Goal: Task Accomplishment & Management: Use online tool/utility

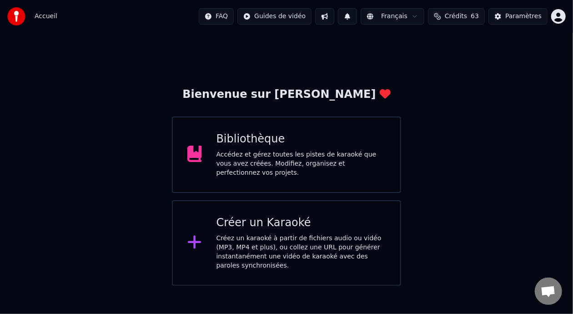
click at [335, 161] on div "Accédez et gérez toutes les pistes de karaoké que vous avez créées. Modifiez, o…" at bounding box center [302, 163] width 170 height 27
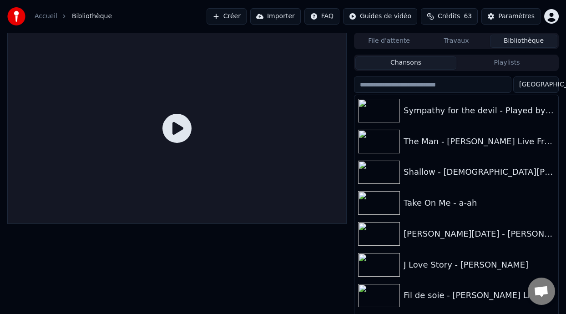
click at [514, 64] on button "Playlists" at bounding box center [506, 62] width 101 height 13
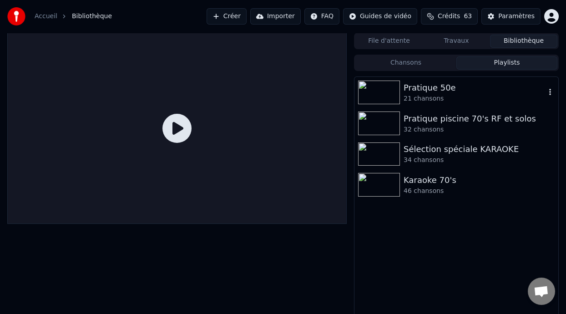
click at [462, 90] on div "Pratique 50e" at bounding box center [475, 87] width 142 height 13
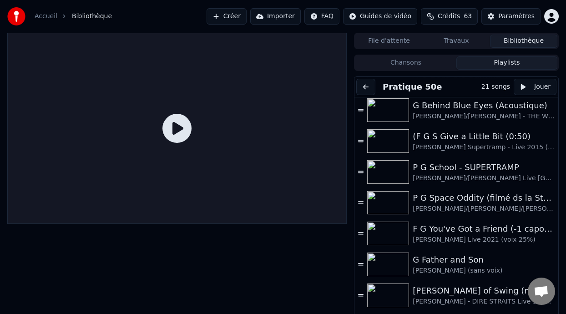
scroll to position [340, 0]
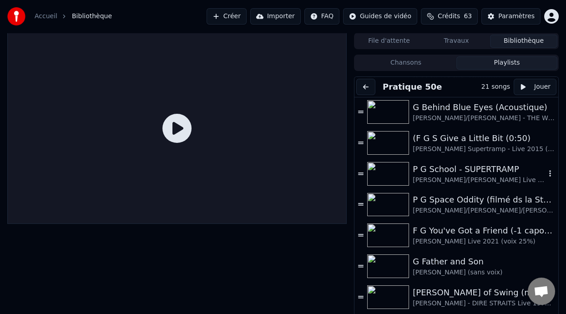
click at [463, 167] on div "P G School - SUPERTRAMP" at bounding box center [479, 169] width 133 height 13
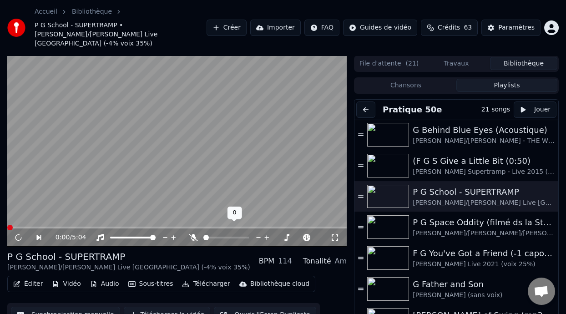
click at [192, 234] on icon at bounding box center [193, 237] width 9 height 7
click at [16, 234] on icon at bounding box center [25, 237] width 20 height 7
click at [264, 235] on span at bounding box center [264, 237] width 5 height 5
click at [18, 234] on icon at bounding box center [25, 237] width 20 height 7
drag, startPoint x: 265, startPoint y: 225, endPoint x: 261, endPoint y: 228, distance: 4.9
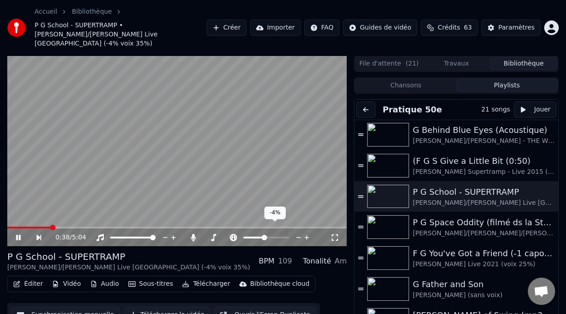
click at [261, 233] on div at bounding box center [274, 237] width 73 height 9
click at [264, 235] on span at bounding box center [263, 237] width 5 height 5
click at [13, 227] on span at bounding box center [9, 228] width 5 height 2
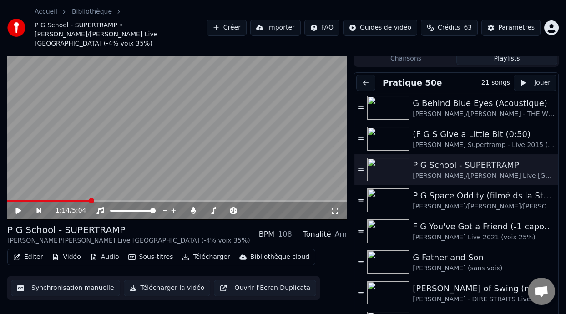
scroll to position [0, 0]
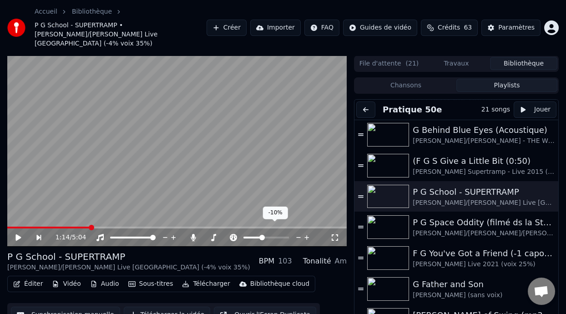
click at [261, 235] on span at bounding box center [261, 237] width 5 height 5
click at [77, 227] on span at bounding box center [42, 228] width 71 height 2
click at [15, 234] on icon at bounding box center [25, 237] width 20 height 7
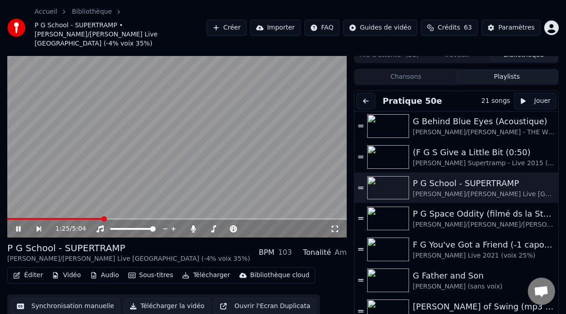
scroll to position [27, 0]
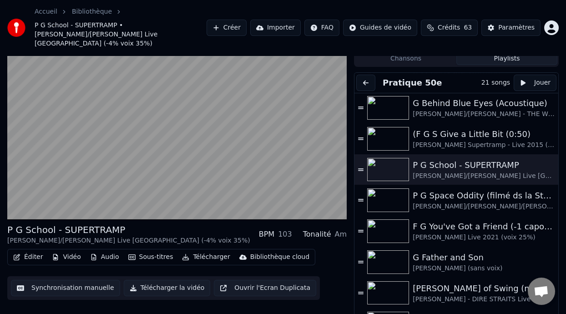
click at [30, 251] on button "Éditer" at bounding box center [28, 257] width 37 height 13
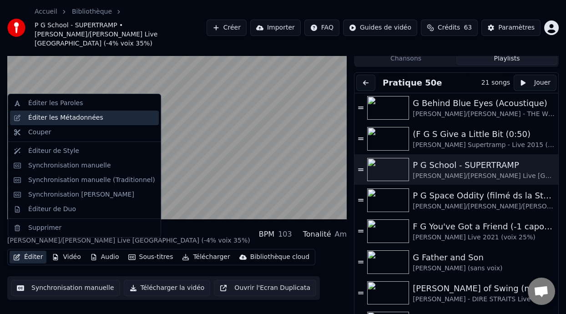
click at [111, 121] on div "Éditer les Métadonnées" at bounding box center [91, 117] width 127 height 9
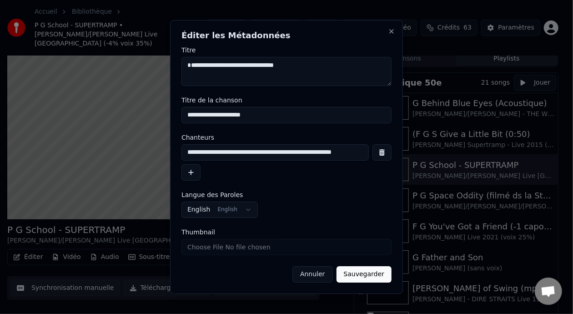
click at [351, 152] on input "**********" at bounding box center [276, 152] width 188 height 16
type input "**********"
click at [374, 275] on button "Sauvegarder" at bounding box center [364, 274] width 55 height 16
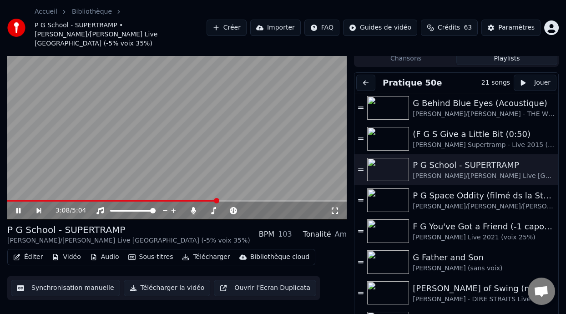
click at [17, 208] on icon at bounding box center [18, 210] width 5 height 5
click at [10, 200] on span at bounding box center [8, 201] width 3 height 2
click at [39, 251] on button "Éditer" at bounding box center [28, 257] width 37 height 13
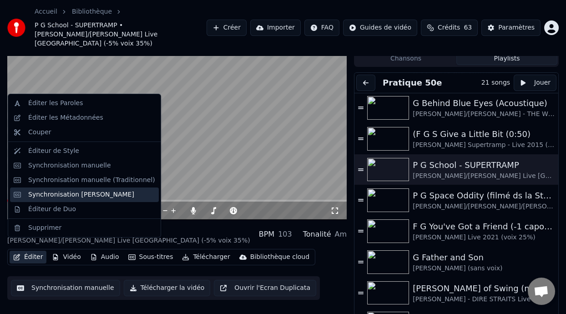
click at [82, 193] on div "Synchronisation [PERSON_NAME]" at bounding box center [81, 194] width 106 height 9
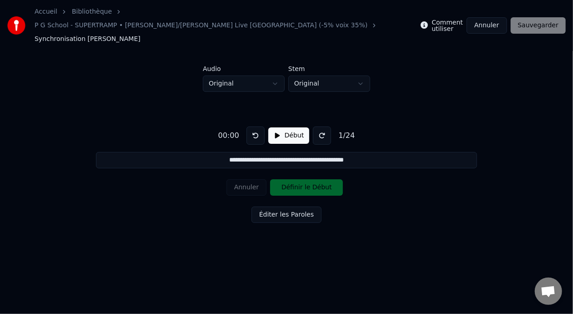
click at [364, 68] on html "**********" at bounding box center [286, 134] width 573 height 269
click at [363, 68] on html "**********" at bounding box center [286, 134] width 573 height 269
click at [286, 127] on button "Début" at bounding box center [289, 135] width 41 height 16
click at [286, 127] on button "Pause" at bounding box center [289, 135] width 41 height 16
click at [287, 127] on button "Début" at bounding box center [289, 135] width 41 height 16
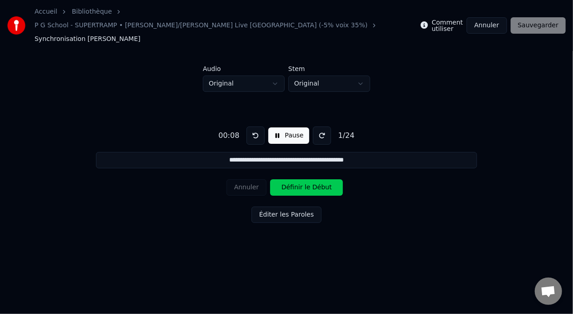
click at [287, 127] on button "Pause" at bounding box center [289, 135] width 41 height 16
click at [287, 127] on button "Début" at bounding box center [289, 135] width 41 height 16
click at [287, 127] on button "Pause" at bounding box center [289, 135] width 41 height 16
click at [252, 127] on button at bounding box center [256, 136] width 18 height 18
click at [253, 127] on button at bounding box center [256, 136] width 18 height 18
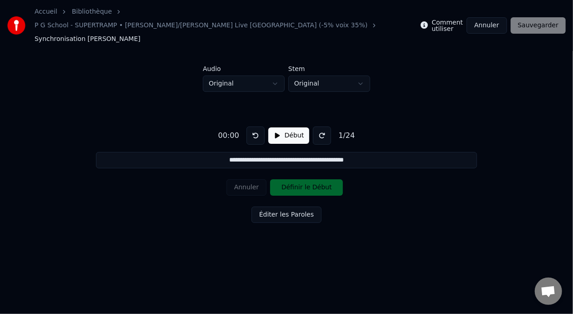
click at [253, 127] on button at bounding box center [256, 136] width 18 height 18
click at [309, 183] on div "Annuler Définir le Début" at bounding box center [287, 188] width 120 height 24
click at [321, 127] on button at bounding box center [322, 136] width 18 height 18
click at [286, 127] on button "Début" at bounding box center [289, 135] width 41 height 16
click at [320, 127] on button at bounding box center [322, 136] width 18 height 18
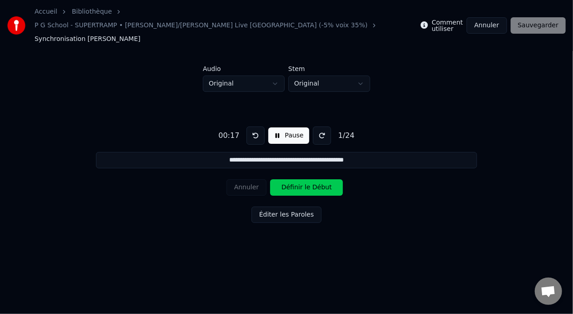
click at [250, 127] on button at bounding box center [256, 136] width 18 height 18
click at [321, 127] on button at bounding box center [322, 136] width 18 height 18
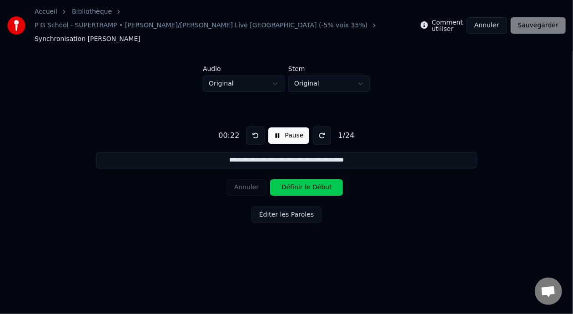
click at [320, 127] on button at bounding box center [322, 136] width 18 height 18
click at [282, 127] on button "Pause" at bounding box center [289, 135] width 41 height 16
click at [362, 69] on html "**********" at bounding box center [286, 134] width 573 height 269
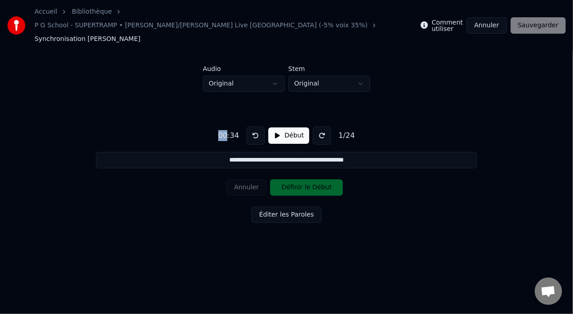
click at [277, 66] on html "**********" at bounding box center [286, 134] width 573 height 269
click at [364, 70] on html "**********" at bounding box center [286, 134] width 573 height 269
click at [289, 127] on button "Début" at bounding box center [289, 135] width 41 height 16
click at [359, 71] on html "**********" at bounding box center [286, 134] width 573 height 269
click at [294, 127] on button "Pause" at bounding box center [289, 135] width 41 height 16
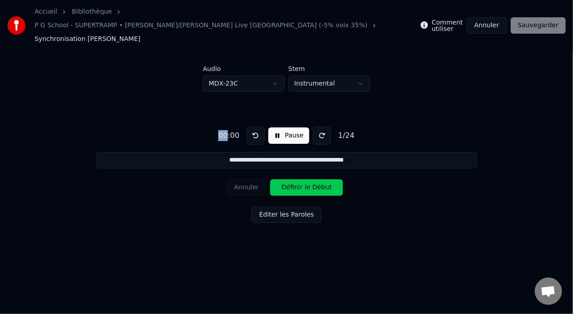
click at [275, 207] on button "Éditer les Paroles" at bounding box center [287, 215] width 70 height 16
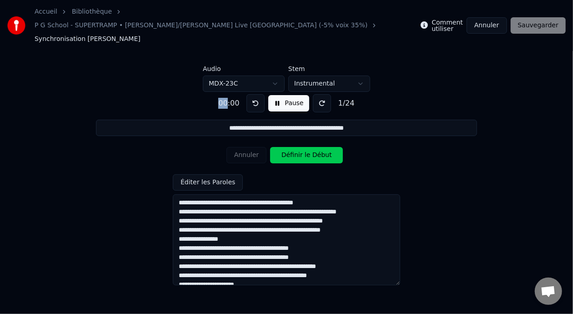
click at [295, 147] on button "Définir le Début" at bounding box center [306, 155] width 73 height 16
click at [246, 147] on button "Annuler" at bounding box center [247, 155] width 40 height 16
click at [247, 143] on div "Annuler Définir le Début" at bounding box center [287, 155] width 120 height 24
click at [461, 20] on label "Comment utiliser" at bounding box center [447, 25] width 31 height 13
click at [456, 20] on label "Comment utiliser" at bounding box center [447, 25] width 31 height 13
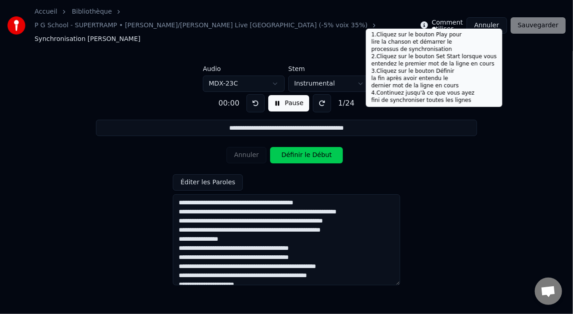
click at [428, 21] on icon at bounding box center [424, 24] width 7 height 7
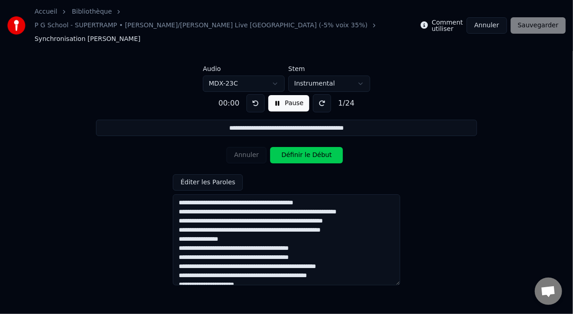
click at [428, 21] on icon at bounding box center [424, 24] width 7 height 7
click at [446, 19] on label "Comment utiliser" at bounding box center [447, 25] width 31 height 13
click at [445, 136] on div "**********" at bounding box center [287, 186] width 544 height 188
click at [340, 158] on div "**********" at bounding box center [287, 186] width 544 height 188
click at [249, 94] on button at bounding box center [256, 103] width 18 height 18
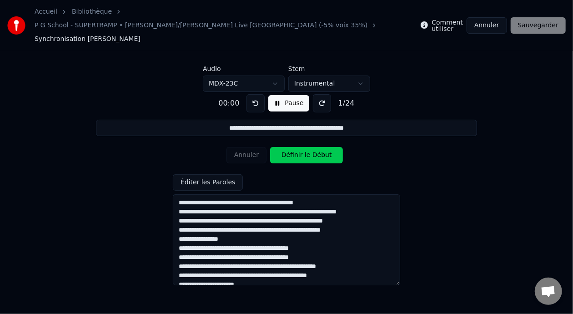
click at [249, 94] on button at bounding box center [256, 103] width 18 height 18
click at [346, 147] on div "**********" at bounding box center [287, 186] width 544 height 188
click at [361, 68] on html "**********" at bounding box center [286, 134] width 573 height 269
click at [274, 70] on html "**********" at bounding box center [286, 134] width 573 height 269
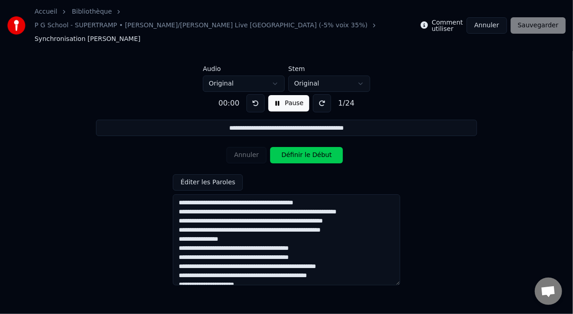
click at [287, 95] on button "Pause" at bounding box center [289, 103] width 41 height 16
click at [339, 147] on button "Définir le Début" at bounding box center [306, 155] width 73 height 16
click at [321, 94] on button at bounding box center [322, 103] width 18 height 18
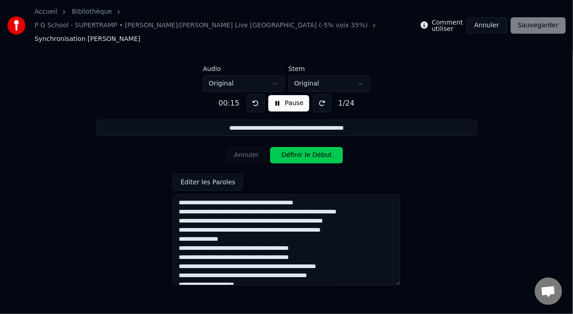
click at [321, 94] on button at bounding box center [322, 103] width 18 height 18
click at [300, 120] on input "**********" at bounding box center [286, 128] width 381 height 16
click at [256, 94] on button at bounding box center [256, 103] width 18 height 18
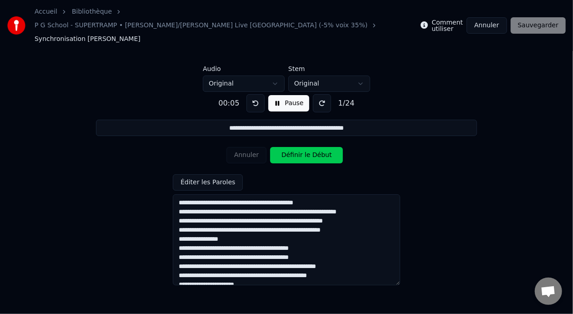
click at [256, 94] on button at bounding box center [256, 103] width 18 height 18
click at [502, 17] on button "Annuler" at bounding box center [487, 25] width 40 height 16
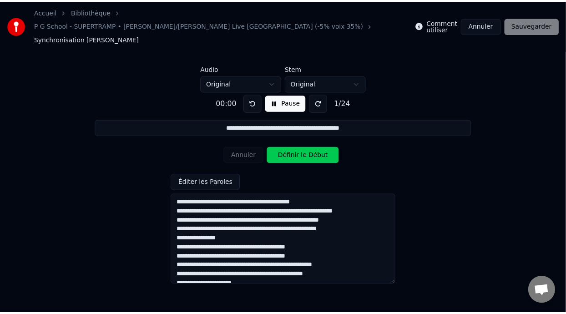
scroll to position [16, 0]
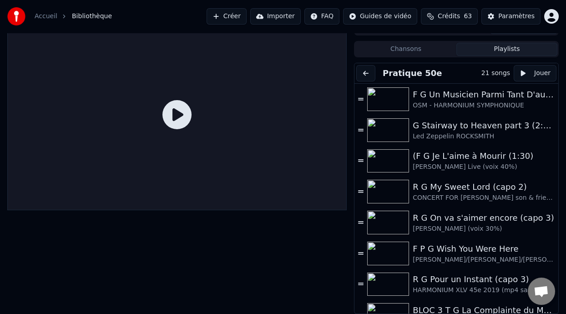
click at [504, 43] on button "Playlists" at bounding box center [506, 49] width 101 height 13
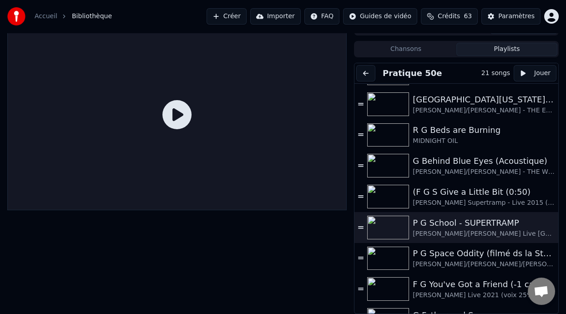
scroll to position [319, 0]
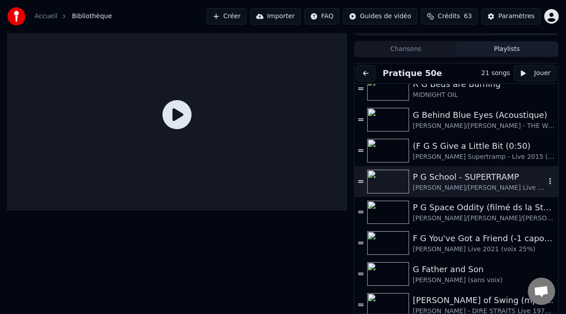
click at [473, 180] on div "P G School - SUPERTRAMP" at bounding box center [479, 177] width 133 height 13
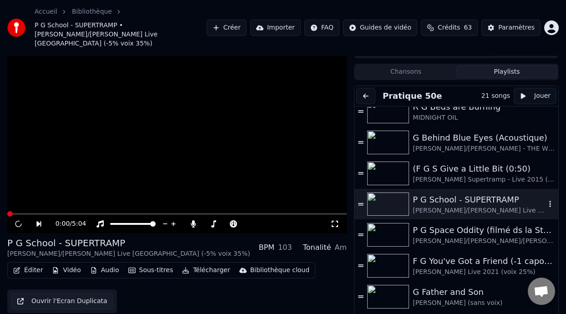
scroll to position [27, 0]
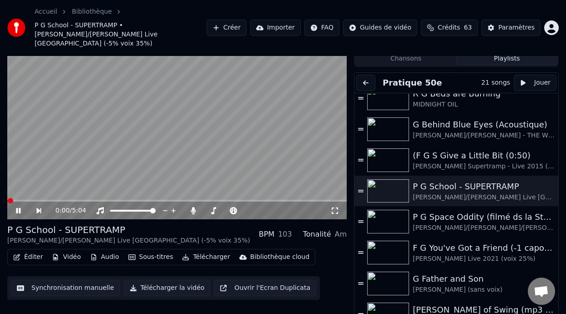
click at [9, 198] on span at bounding box center [10, 200] width 5 height 5
click at [16, 207] on icon at bounding box center [25, 210] width 20 height 7
click at [34, 251] on button "Éditer" at bounding box center [28, 257] width 37 height 13
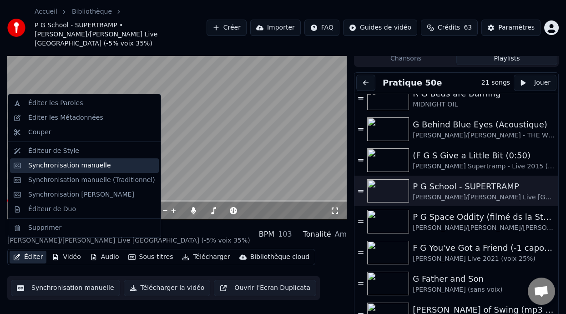
click at [103, 166] on div "Synchronisation manuelle" at bounding box center [91, 165] width 127 height 9
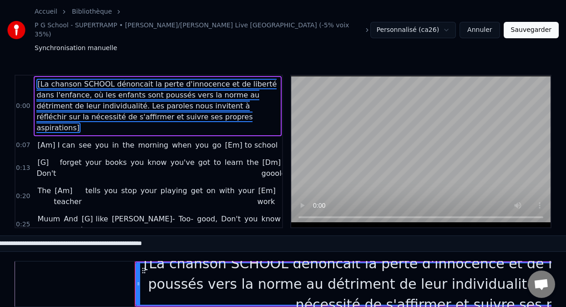
click at [478, 23] on button "Annuler" at bounding box center [480, 30] width 40 height 16
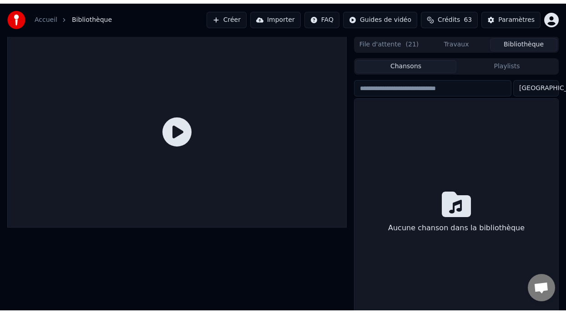
scroll to position [16, 0]
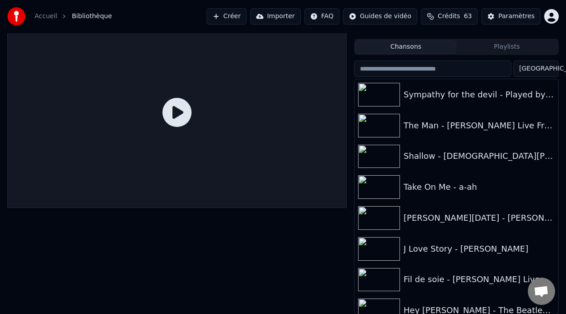
click at [502, 44] on button "Playlists" at bounding box center [506, 47] width 101 height 13
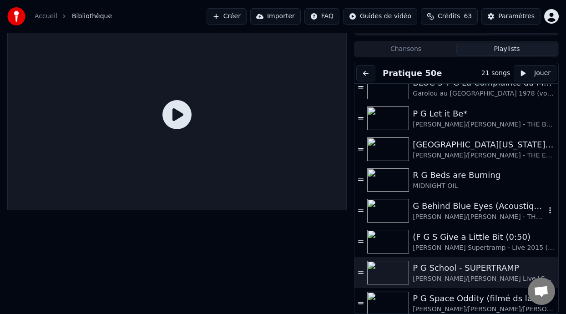
scroll to position [273, 0]
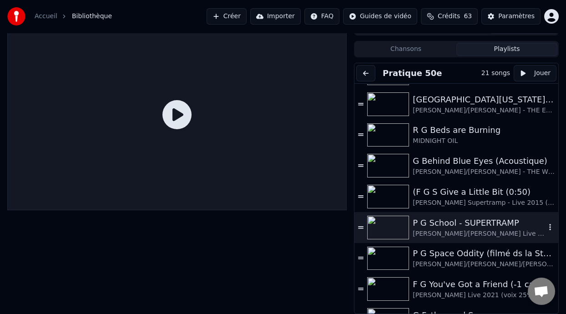
click at [453, 224] on div "P G School - SUPERTRAMP" at bounding box center [479, 223] width 133 height 13
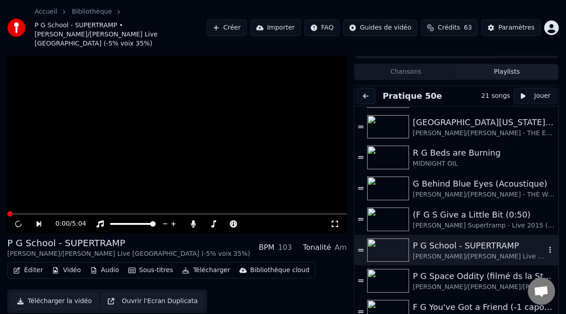
scroll to position [27, 0]
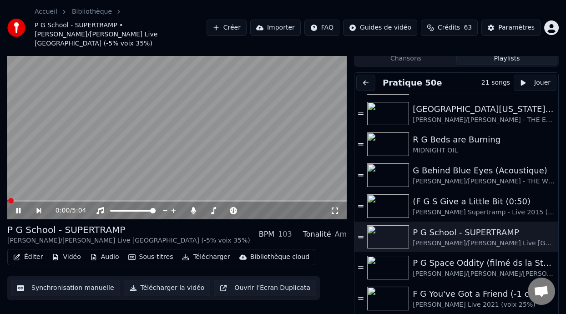
click at [19, 207] on icon at bounding box center [25, 210] width 20 height 7
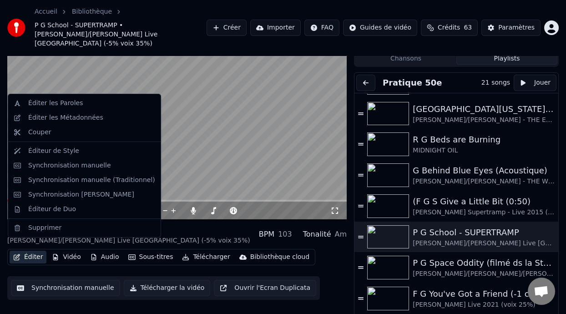
click at [35, 251] on button "Éditer" at bounding box center [28, 257] width 37 height 13
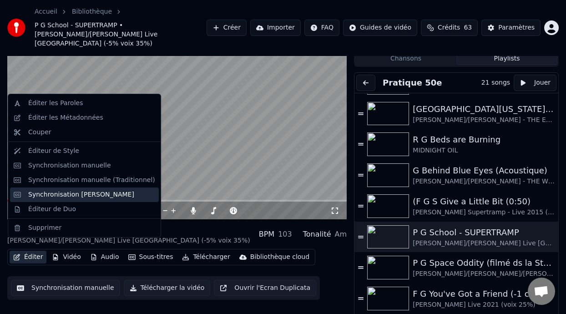
click at [117, 196] on div "Synchronisation [PERSON_NAME]" at bounding box center [81, 194] width 106 height 9
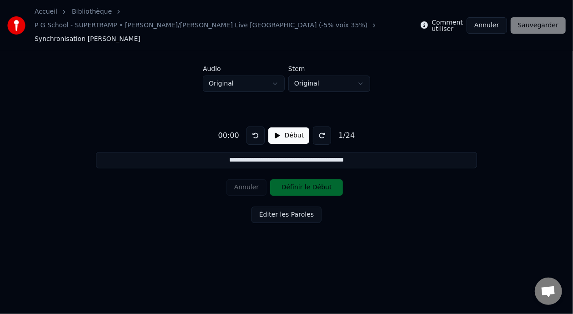
click at [291, 127] on button "Début" at bounding box center [289, 135] width 41 height 16
click at [321, 127] on button at bounding box center [322, 136] width 18 height 18
click at [252, 127] on button at bounding box center [256, 136] width 18 height 18
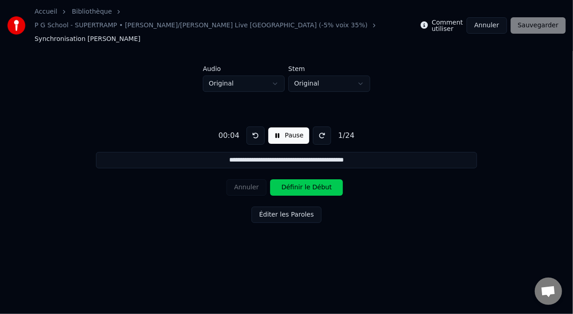
click at [280, 127] on button "Pause" at bounding box center [289, 135] width 41 height 16
click at [278, 127] on button "Début" at bounding box center [289, 135] width 41 height 16
click at [245, 176] on div "Annuler Définir le Début" at bounding box center [287, 188] width 120 height 24
click at [275, 70] on html "**********" at bounding box center [286, 134] width 573 height 269
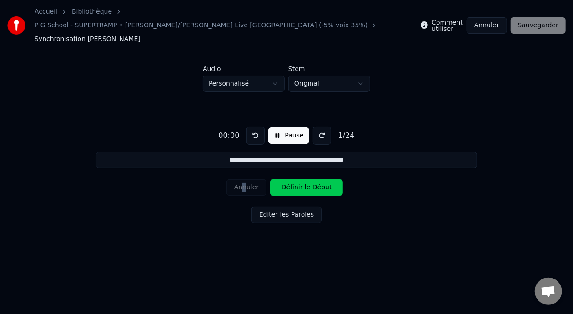
click at [273, 179] on button "Définir le Début" at bounding box center [306, 187] width 73 height 16
click at [253, 179] on button "Annuler" at bounding box center [247, 187] width 40 height 16
click at [253, 176] on div "Annuler Définir le Début" at bounding box center [287, 188] width 120 height 24
click at [309, 179] on button "Définir le Début" at bounding box center [306, 187] width 73 height 16
click at [300, 127] on button "Pause" at bounding box center [289, 135] width 41 height 16
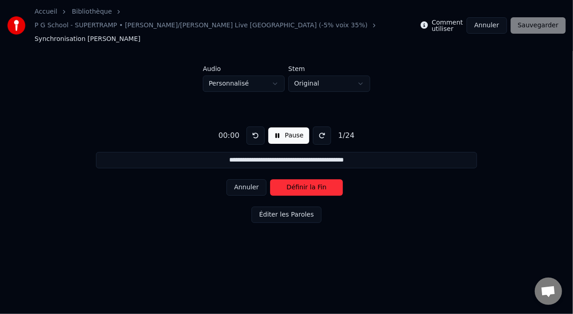
click at [300, 127] on button "Pause" at bounding box center [289, 135] width 41 height 16
click at [319, 127] on button at bounding box center [322, 136] width 18 height 18
click at [498, 17] on button "Annuler" at bounding box center [487, 25] width 40 height 16
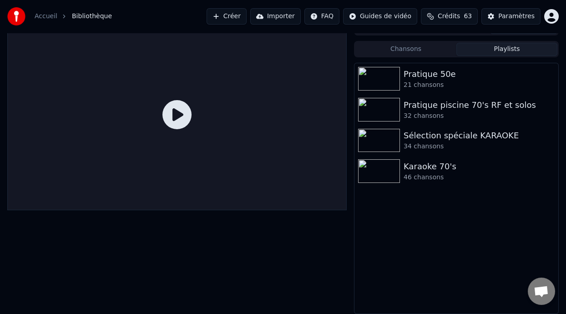
scroll to position [14, 0]
click at [515, 47] on button "Playlists" at bounding box center [506, 49] width 101 height 13
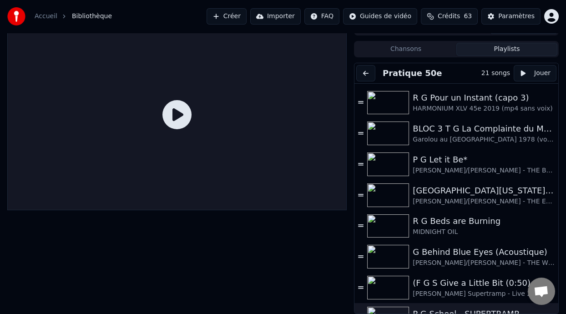
scroll to position [273, 0]
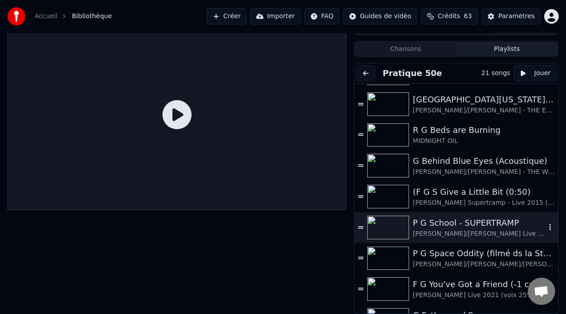
click at [462, 224] on div "P G School - SUPERTRAMP" at bounding box center [479, 223] width 133 height 13
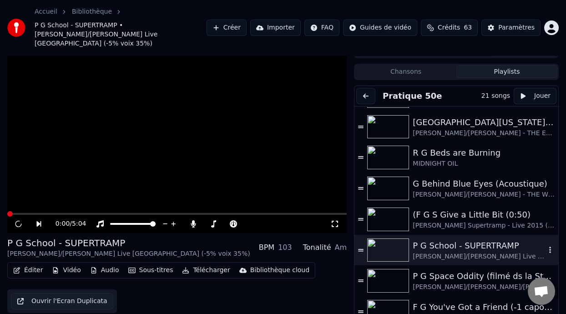
scroll to position [27, 0]
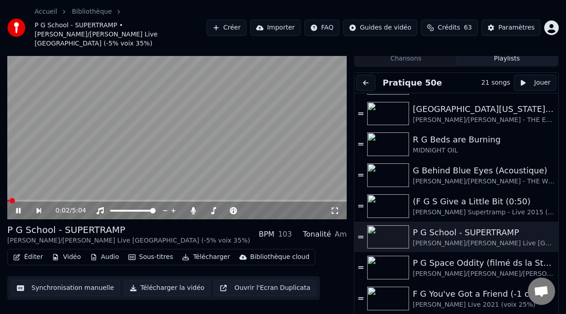
click at [19, 208] on icon at bounding box center [18, 210] width 5 height 5
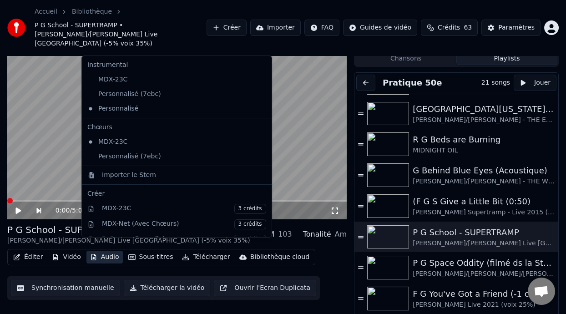
click at [100, 251] on button "Audio" at bounding box center [104, 257] width 36 height 13
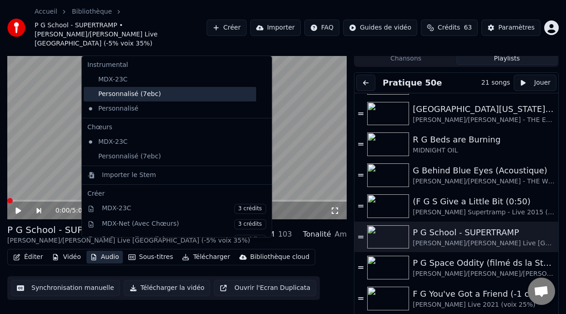
click at [151, 94] on div "Personnalisé (7ebc)" at bounding box center [170, 94] width 172 height 15
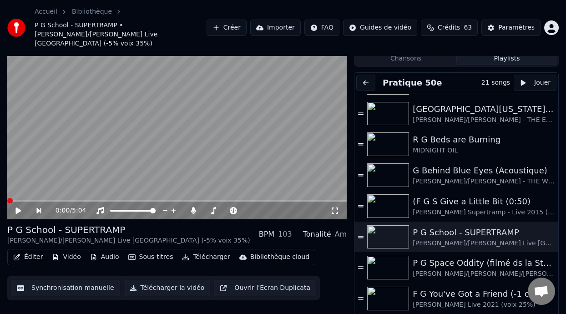
click at [20, 207] on icon at bounding box center [25, 210] width 20 height 7
click at [18, 207] on icon at bounding box center [25, 210] width 20 height 7
click at [75, 251] on button "Vidéo" at bounding box center [66, 257] width 36 height 13
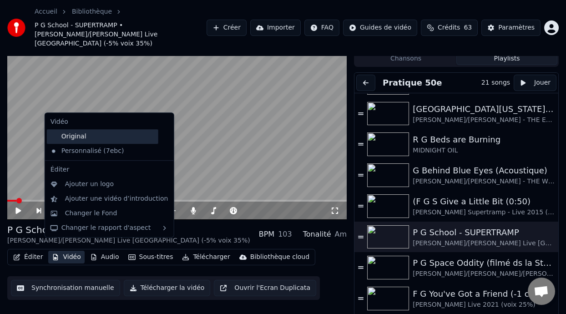
click at [97, 136] on div "Original" at bounding box center [102, 136] width 111 height 15
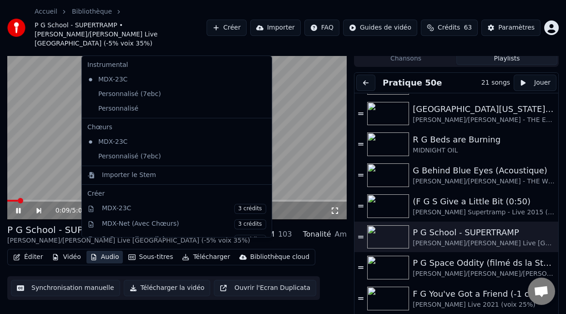
click at [107, 251] on button "Audio" at bounding box center [104, 257] width 36 height 13
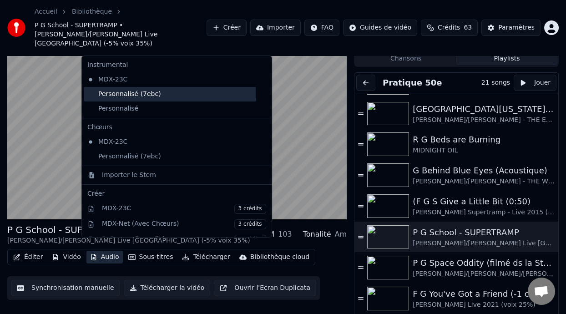
click at [142, 93] on div "Personnalisé (7ebc)" at bounding box center [170, 94] width 172 height 15
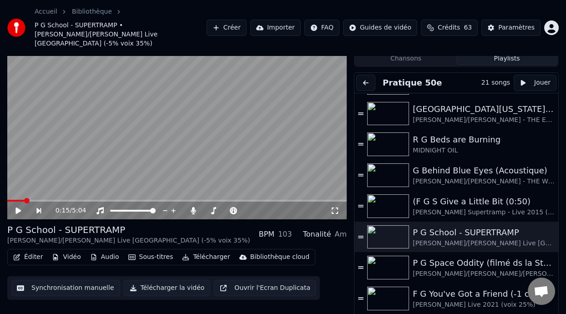
click at [100, 251] on button "Audio" at bounding box center [104, 257] width 36 height 13
click at [92, 254] on icon "button" at bounding box center [93, 257] width 5 height 6
click at [19, 208] on icon at bounding box center [17, 211] width 5 height 6
click at [19, 207] on icon at bounding box center [25, 210] width 20 height 7
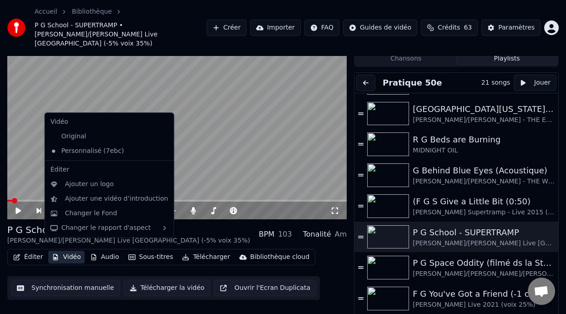
click at [68, 251] on button "Vidéo" at bounding box center [66, 257] width 36 height 13
click at [96, 135] on div "Original" at bounding box center [102, 136] width 111 height 15
click at [107, 149] on div "Personnalisé (7ebc)" at bounding box center [102, 151] width 111 height 15
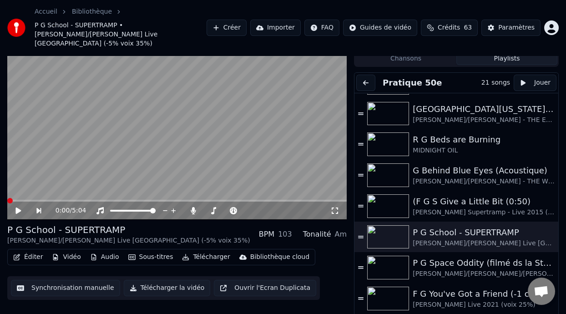
click at [20, 207] on icon at bounding box center [25, 210] width 20 height 7
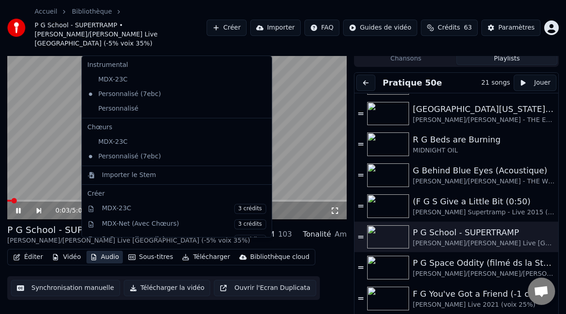
click at [104, 251] on button "Audio" at bounding box center [104, 257] width 36 height 13
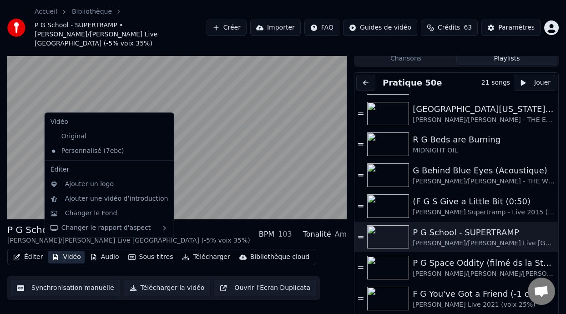
click at [74, 251] on button "Vidéo" at bounding box center [66, 257] width 36 height 13
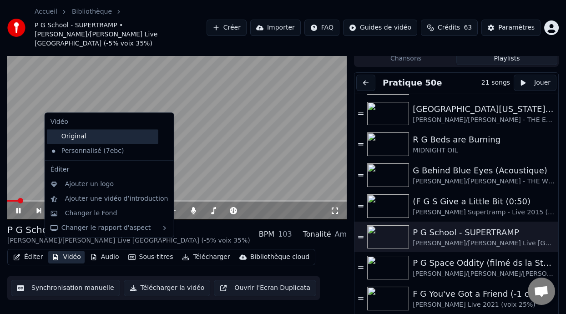
click at [96, 137] on div "Original" at bounding box center [102, 136] width 111 height 15
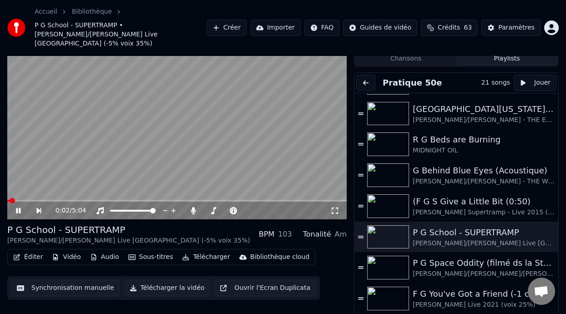
click at [19, 208] on icon at bounding box center [18, 210] width 5 height 5
click at [37, 251] on button "Éditer" at bounding box center [28, 257] width 37 height 13
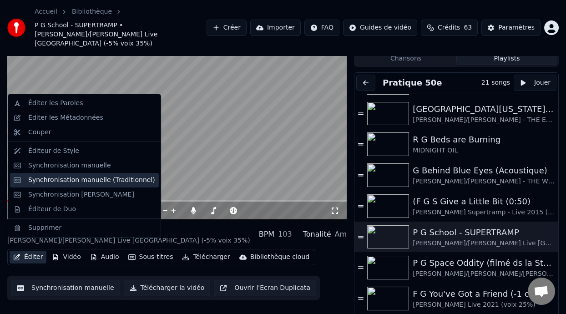
click at [127, 181] on div "Synchronisation manuelle (Traditionnel)" at bounding box center [91, 180] width 127 height 9
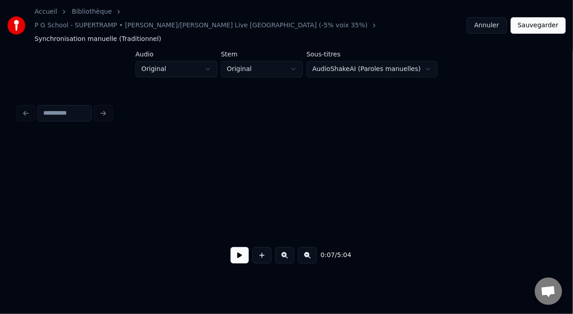
click at [421, 55] on html "Accueil Bibliothèque P G School - SUPERTRAMP • Guillaume/Bernard - ROGER HODGSO…" at bounding box center [286, 147] width 573 height 295
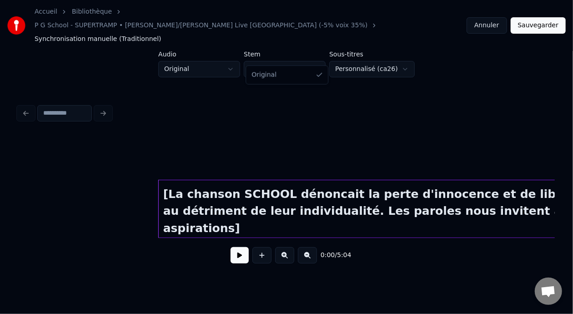
click at [315, 56] on html "Accueil Bibliothèque P G School - SUPERTRAMP • Guillaume/Bernard - ROGER HODGSO…" at bounding box center [286, 147] width 573 height 295
click at [316, 56] on html "Accueil Bibliothèque P G School - SUPERTRAMP • Guillaume/Bernard - ROGER HODGSO…" at bounding box center [286, 147] width 573 height 295
click at [232, 53] on html "Accueil Bibliothèque P G School - SUPERTRAMP • Guillaume/Bernard - ROGER HODGSO…" at bounding box center [286, 147] width 573 height 295
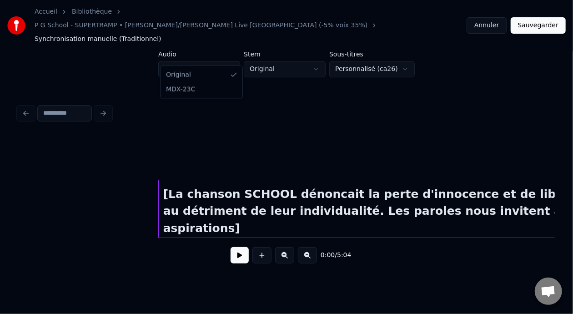
click at [229, 54] on html "Accueil Bibliothèque P G School - SUPERTRAMP • Guillaume/Bernard - ROGER HODGSO…" at bounding box center [286, 147] width 573 height 295
click at [543, 20] on button "Sauvegarder" at bounding box center [538, 25] width 55 height 16
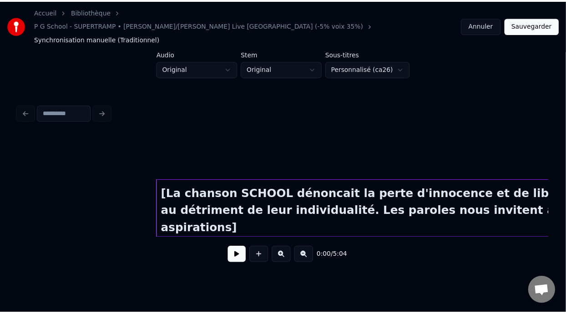
scroll to position [16, 0]
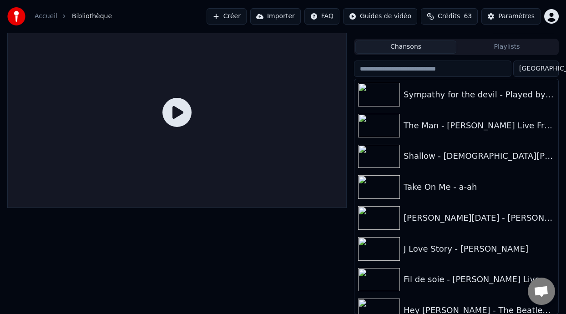
click at [506, 46] on button "Playlists" at bounding box center [506, 47] width 101 height 13
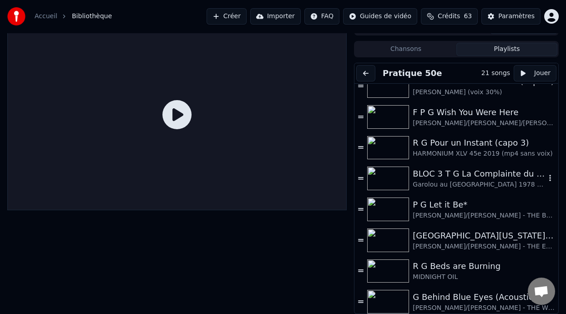
scroll to position [228, 0]
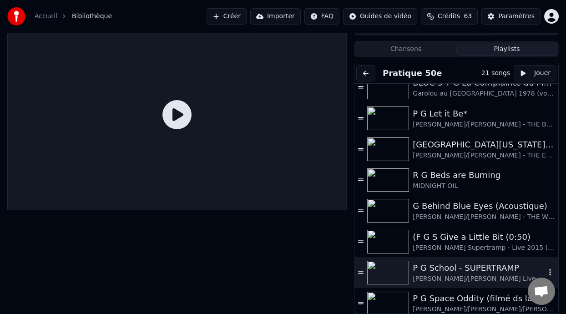
click at [464, 268] on div "P G School - SUPERTRAMP" at bounding box center [479, 268] width 133 height 13
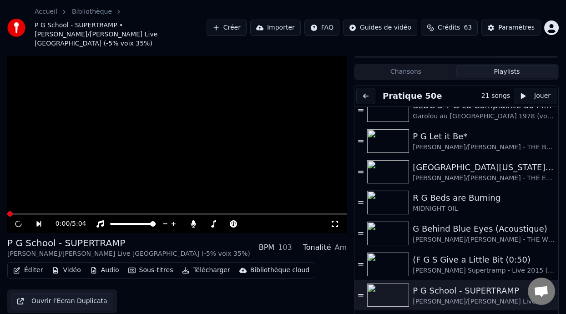
scroll to position [27, 0]
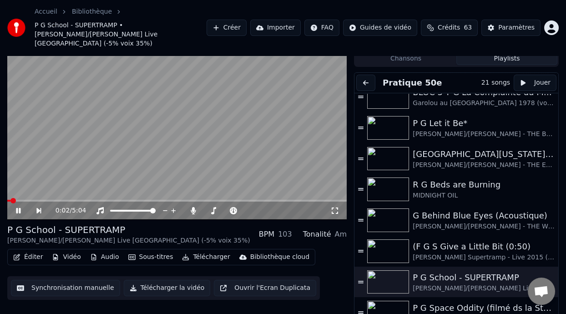
click at [18, 207] on icon at bounding box center [25, 210] width 20 height 7
click at [18, 208] on icon at bounding box center [17, 211] width 5 height 6
click at [336, 207] on icon at bounding box center [334, 210] width 9 height 7
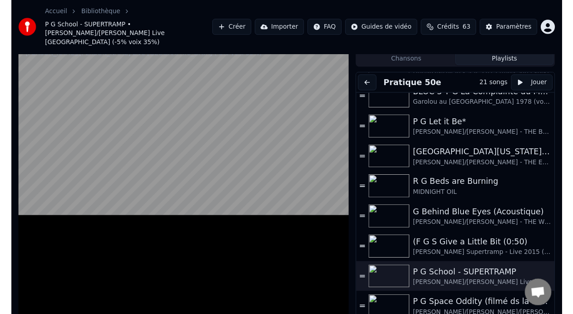
scroll to position [0, 0]
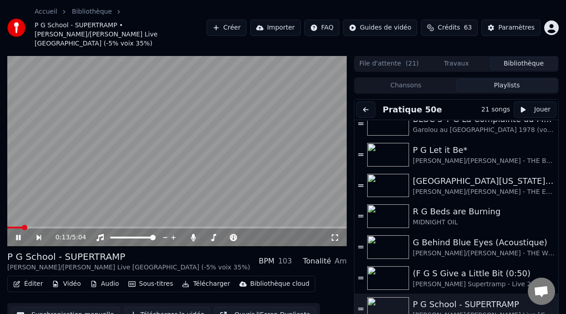
click at [16, 234] on icon at bounding box center [25, 237] width 20 height 7
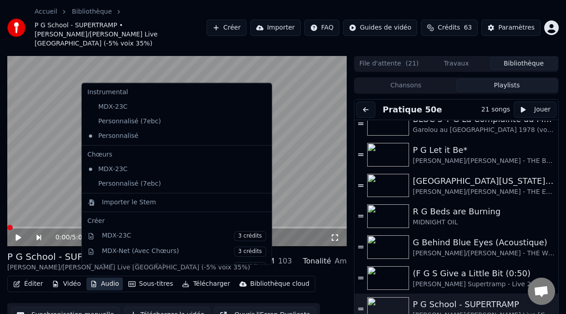
click at [108, 278] on button "Audio" at bounding box center [104, 284] width 36 height 13
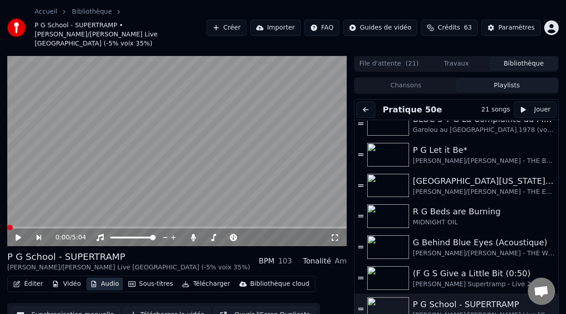
click at [109, 278] on button "Audio" at bounding box center [104, 284] width 36 height 13
click at [68, 278] on button "Vidéo" at bounding box center [66, 284] width 36 height 13
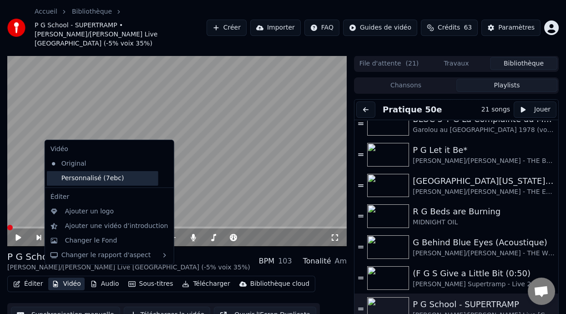
click at [86, 178] on div "Personnalisé (7ebc)" at bounding box center [102, 178] width 111 height 15
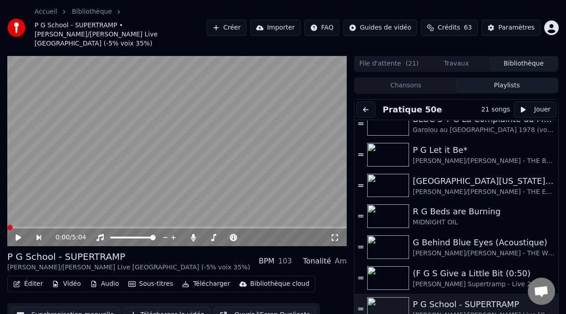
click at [19, 234] on icon at bounding box center [17, 237] width 5 height 6
click at [20, 234] on icon at bounding box center [25, 237] width 20 height 7
click at [37, 278] on button "Éditer" at bounding box center [28, 284] width 37 height 13
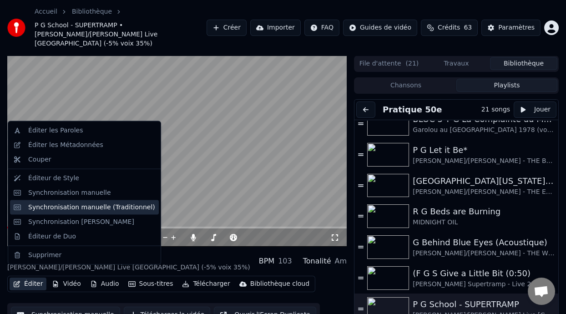
click at [119, 206] on div "Synchronisation manuelle (Traditionnel)" at bounding box center [91, 207] width 127 height 9
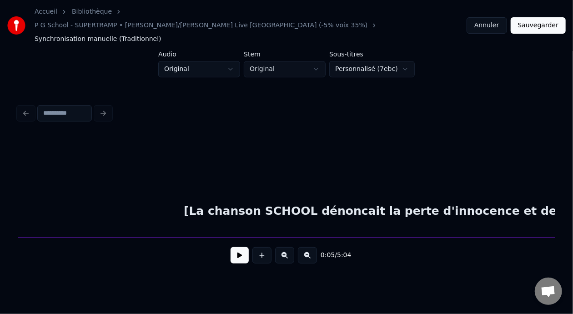
scroll to position [0, 1063]
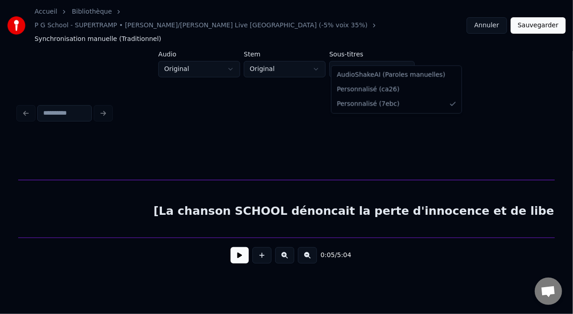
click at [403, 56] on html "Accueil Bibliothèque P G School - SUPERTRAMP • Guillaume/Bernard - ROGER HODGSO…" at bounding box center [286, 147] width 573 height 295
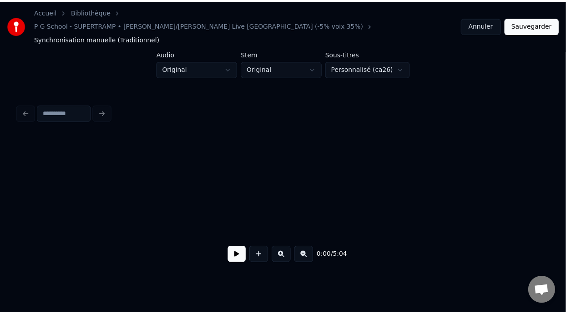
scroll to position [0, 140]
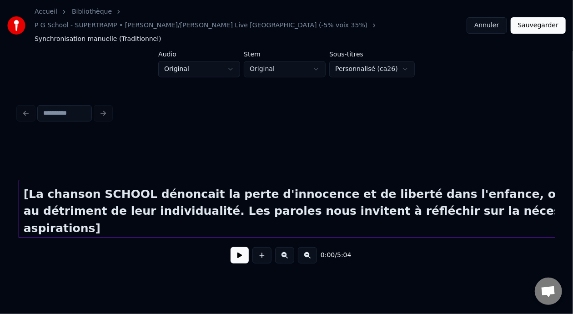
click at [543, 20] on button "Sauvegarder" at bounding box center [538, 25] width 55 height 16
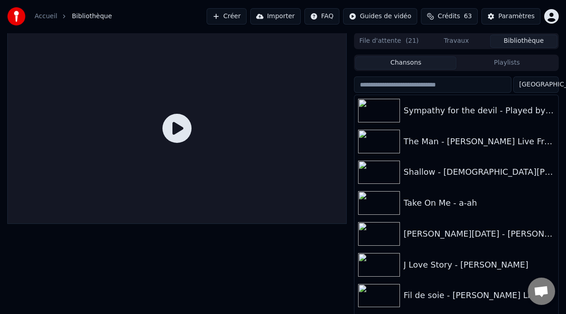
click at [515, 58] on button "Playlists" at bounding box center [506, 62] width 101 height 13
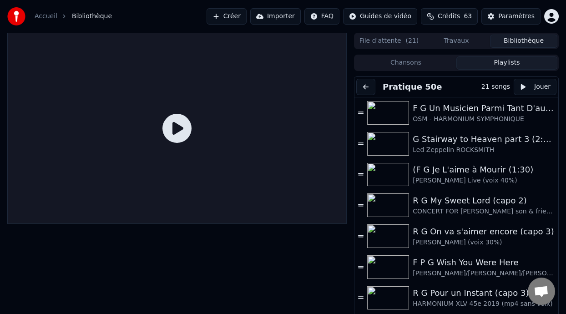
click at [512, 65] on button "Playlists" at bounding box center [506, 62] width 101 height 13
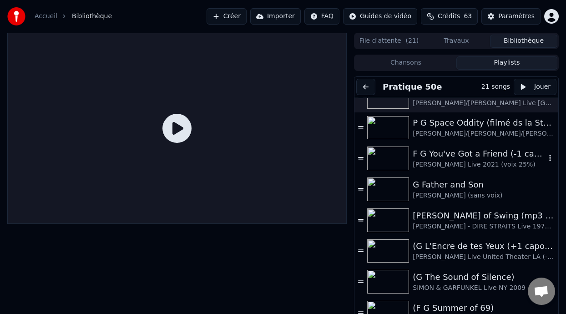
scroll to position [372, 0]
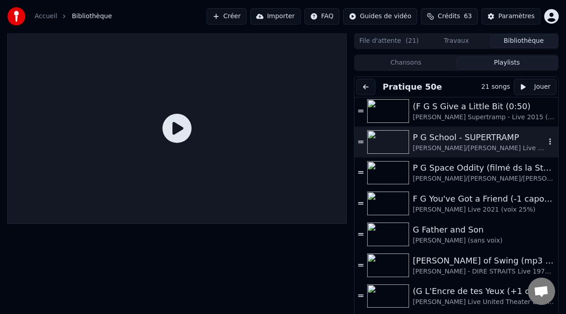
click at [459, 140] on div "P G School - SUPERTRAMP" at bounding box center [479, 137] width 133 height 13
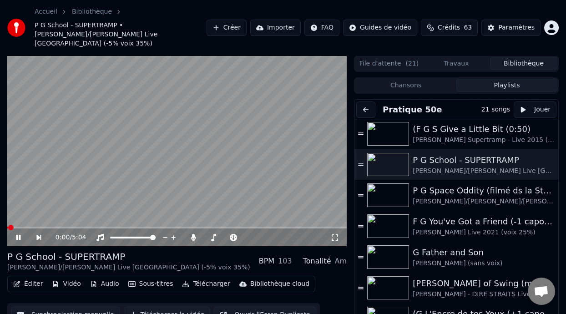
click at [17, 235] on icon at bounding box center [18, 237] width 5 height 5
click at [67, 278] on button "Vidéo" at bounding box center [66, 284] width 36 height 13
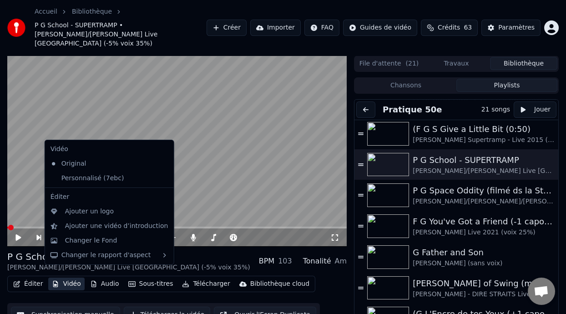
click at [67, 278] on button "Vidéo" at bounding box center [66, 284] width 36 height 13
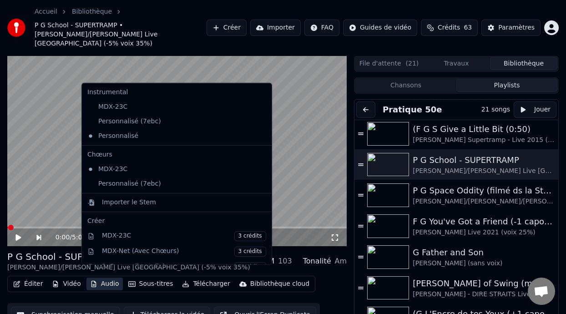
click at [93, 281] on icon "button" at bounding box center [93, 284] width 7 height 6
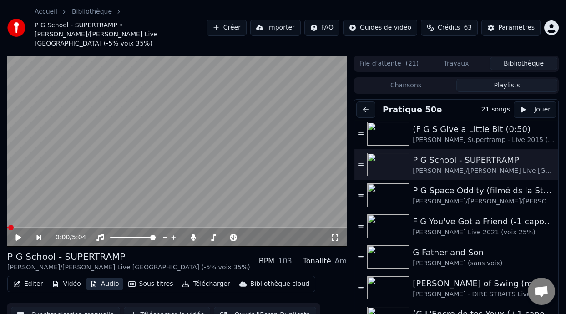
click at [95, 278] on button "Audio" at bounding box center [104, 284] width 36 height 13
click at [154, 278] on button "Sous-titres" at bounding box center [151, 284] width 52 height 13
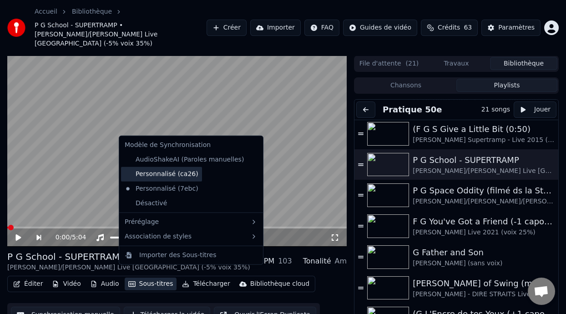
click at [175, 171] on div "Personnalisé (ca26)" at bounding box center [161, 174] width 81 height 15
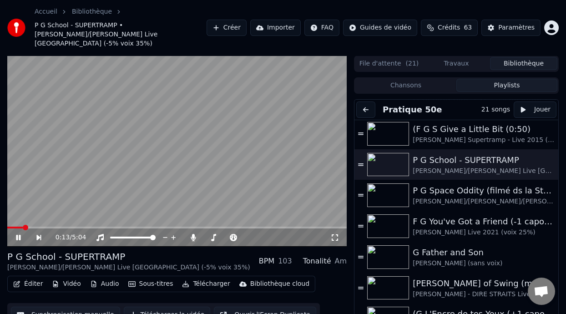
click at [16, 234] on icon at bounding box center [25, 237] width 20 height 7
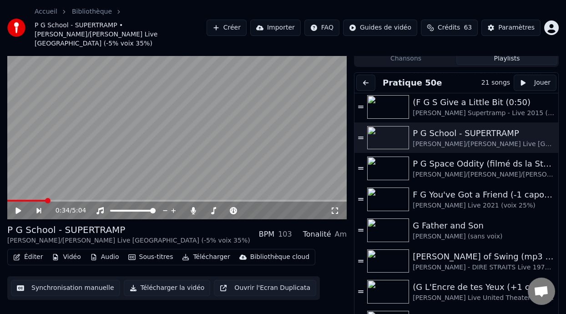
click at [17, 208] on icon at bounding box center [17, 211] width 5 height 6
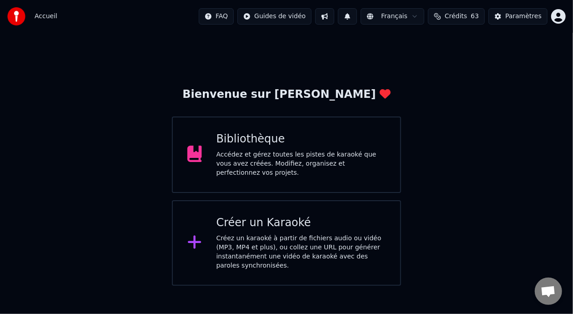
click at [273, 147] on div "Bibliothèque" at bounding box center [302, 139] width 170 height 15
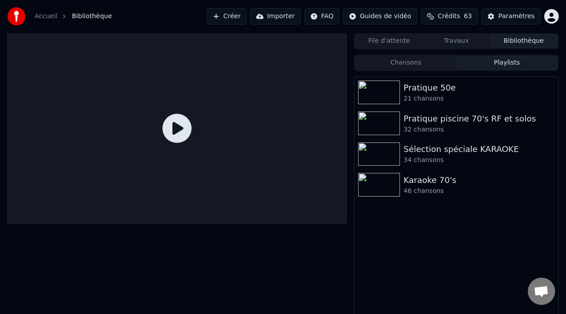
click at [508, 62] on button "Playlists" at bounding box center [506, 62] width 101 height 13
click at [428, 91] on div "Pratique 50e" at bounding box center [475, 87] width 142 height 13
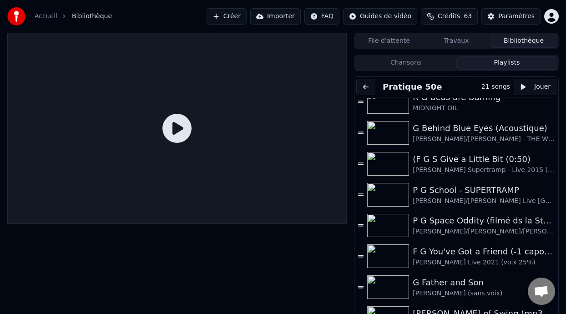
scroll to position [289, 0]
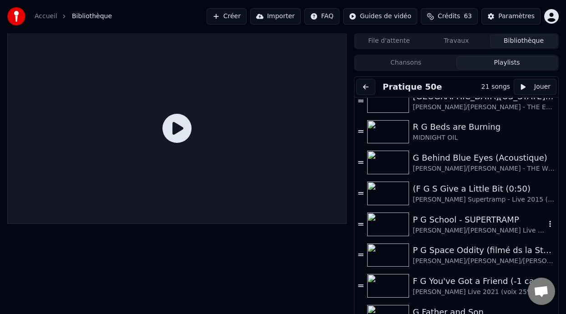
click at [462, 222] on div "P G School - SUPERTRAMP" at bounding box center [479, 219] width 133 height 13
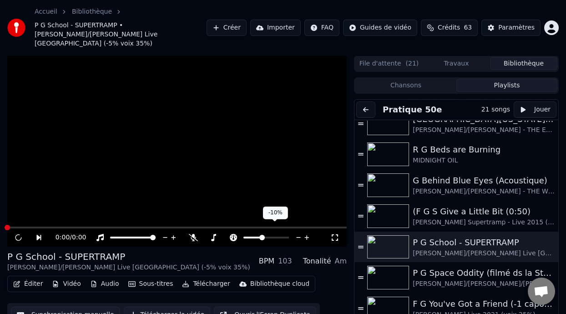
click at [261, 235] on span at bounding box center [261, 237] width 5 height 5
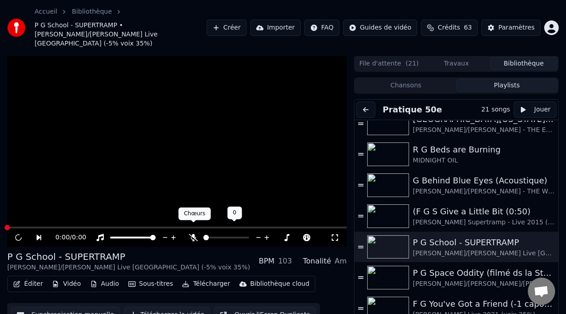
click at [192, 234] on icon at bounding box center [193, 237] width 9 height 7
click at [17, 233] on icon at bounding box center [19, 237] width 8 height 9
click at [167, 263] on div "[PERSON_NAME]/[PERSON_NAME] Live [GEOGRAPHIC_DATA] (-5% voix 35%)" at bounding box center [128, 267] width 243 height 9
click at [39, 235] on icon at bounding box center [38, 237] width 5 height 5
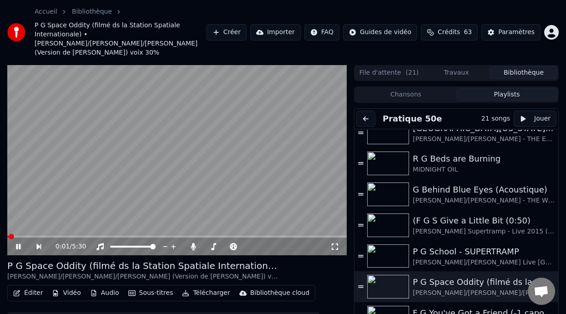
click at [19, 244] on icon at bounding box center [18, 246] width 5 height 5
click at [494, 245] on div "P G School - SUPERTRAMP" at bounding box center [479, 251] width 133 height 13
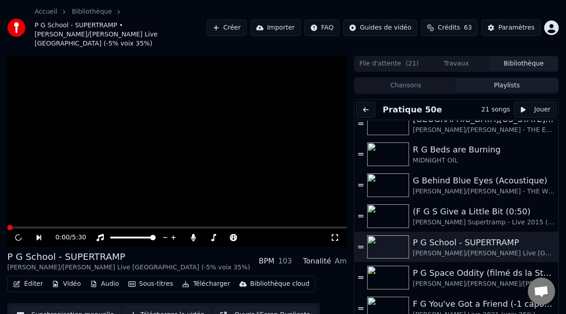
click at [19, 233] on icon at bounding box center [18, 238] width 9 height 10
click at [479, 205] on div "(F G S Give a Little Bit (0:50)" at bounding box center [479, 211] width 133 height 13
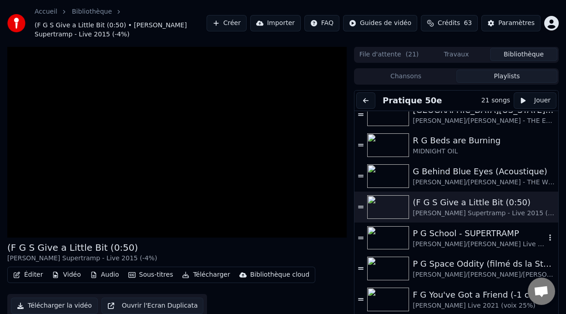
click at [477, 235] on div "P G School - SUPERTRAMP" at bounding box center [479, 233] width 133 height 13
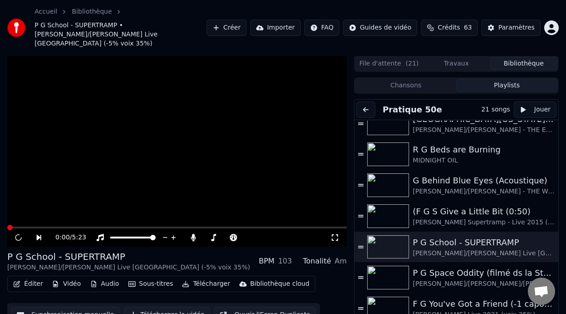
click at [193, 278] on button "Télécharger" at bounding box center [205, 284] width 55 height 13
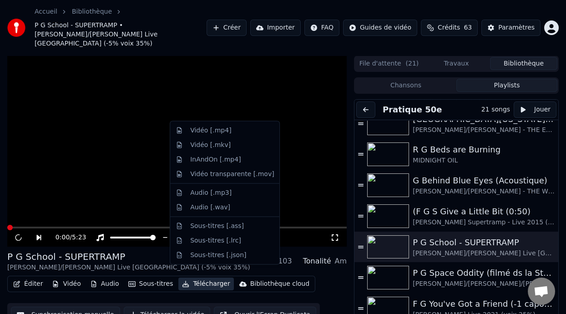
click at [194, 278] on button "Télécharger" at bounding box center [205, 284] width 55 height 13
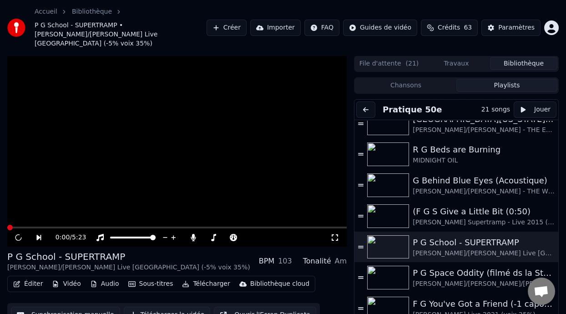
click at [194, 278] on button "Télécharger" at bounding box center [205, 284] width 55 height 13
click at [162, 307] on button "Télécharger la vidéo" at bounding box center [167, 315] width 87 height 16
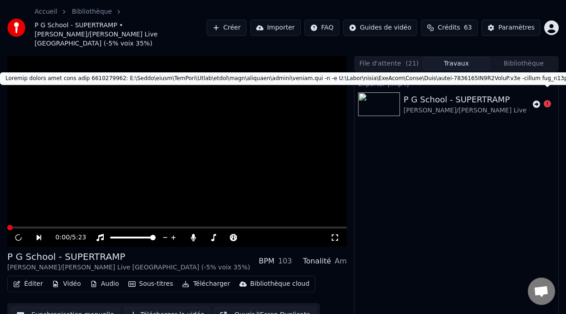
click at [547, 100] on icon at bounding box center [547, 103] width 7 height 7
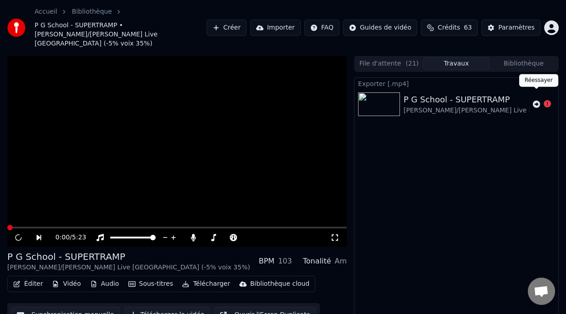
click at [536, 101] on icon at bounding box center [536, 104] width 7 height 7
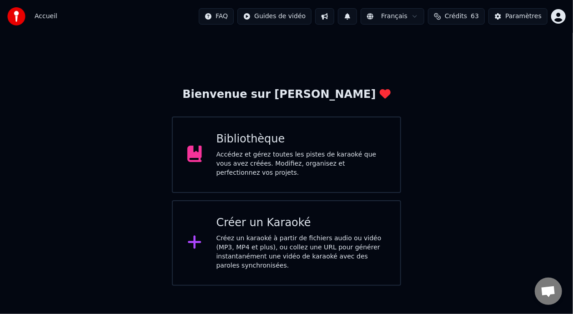
click at [310, 154] on div "Accédez et gérez toutes les pistes de karaoké que vous avez créées. Modifiez, o…" at bounding box center [302, 163] width 170 height 27
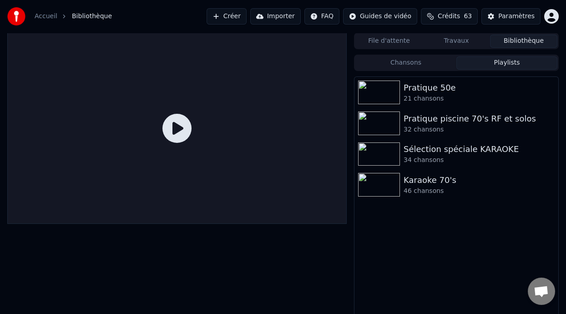
click at [515, 65] on button "Playlists" at bounding box center [506, 62] width 101 height 13
click at [487, 85] on div "Pratique 50e" at bounding box center [475, 87] width 142 height 13
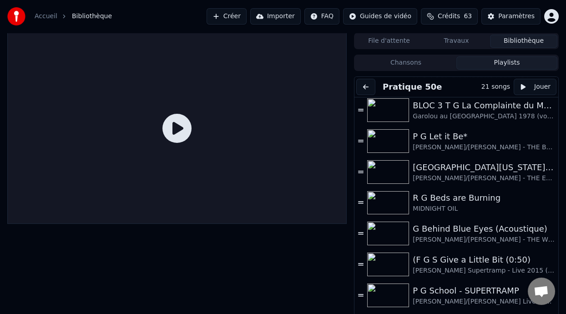
scroll to position [223, 0]
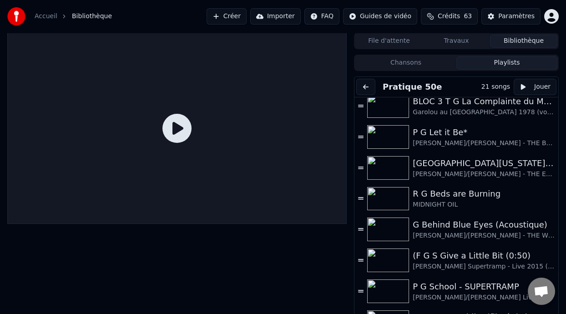
click at [440, 289] on div "P G School - SUPERTRAMP" at bounding box center [479, 286] width 133 height 13
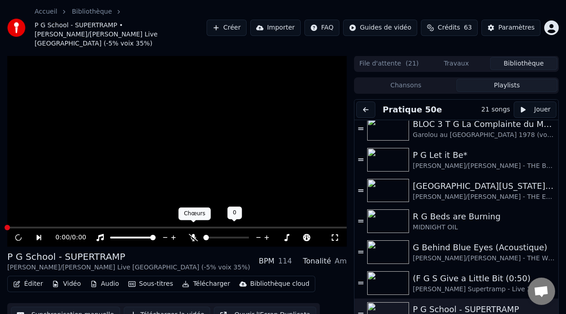
click at [194, 234] on icon at bounding box center [193, 237] width 9 height 7
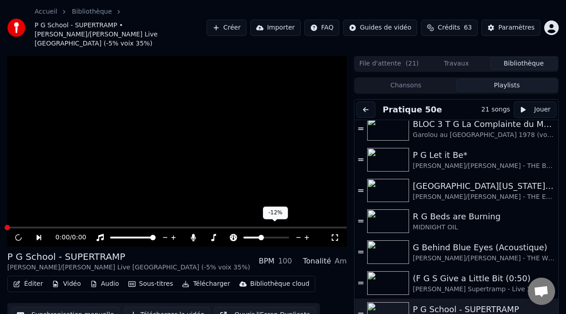
click at [260, 237] on span at bounding box center [251, 238] width 17 height 2
click at [446, 79] on button "Chansons" at bounding box center [405, 85] width 101 height 13
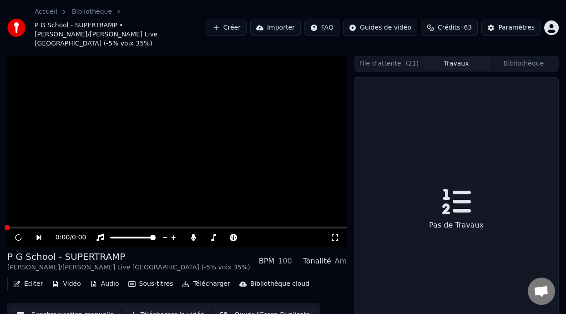
click at [471, 57] on button "Travaux" at bounding box center [456, 63] width 67 height 13
click at [397, 57] on button "File d'attente ( 21 )" at bounding box center [388, 63] width 67 height 13
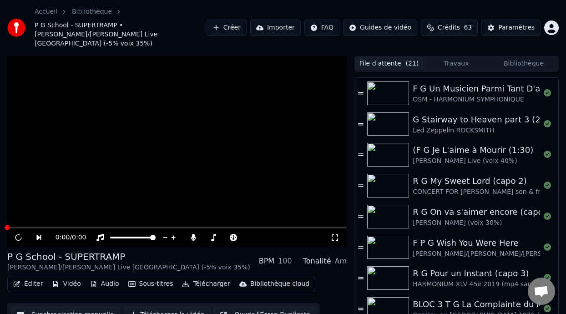
click at [336, 234] on icon at bounding box center [334, 237] width 9 height 7
click at [40, 234] on icon at bounding box center [45, 237] width 20 height 7
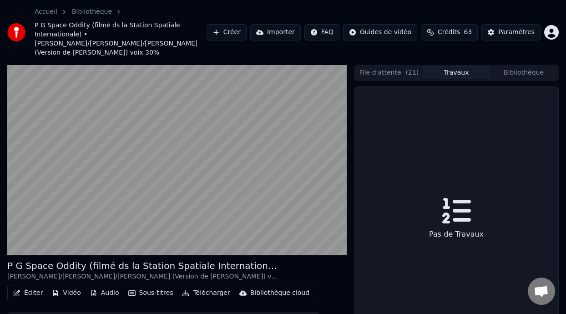
click at [461, 66] on button "Travaux" at bounding box center [456, 72] width 67 height 13
click at [388, 66] on button "File d'attente ( 21 )" at bounding box center [388, 72] width 67 height 13
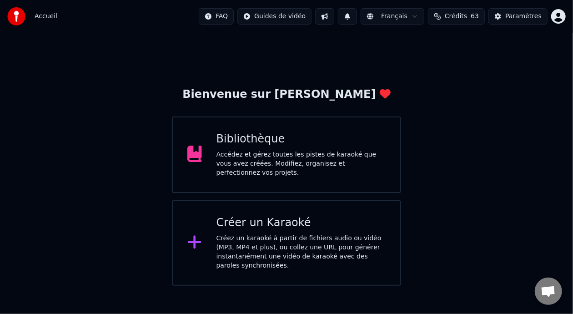
click at [308, 156] on div "Accédez et gérez toutes les pistes de karaoké que vous avez créées. Modifiez, o…" at bounding box center [302, 163] width 170 height 27
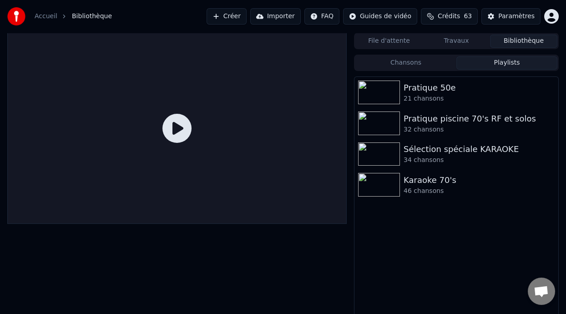
click at [506, 64] on button "Playlists" at bounding box center [506, 62] width 101 height 13
click at [451, 93] on div "Pratique 50e" at bounding box center [475, 87] width 142 height 13
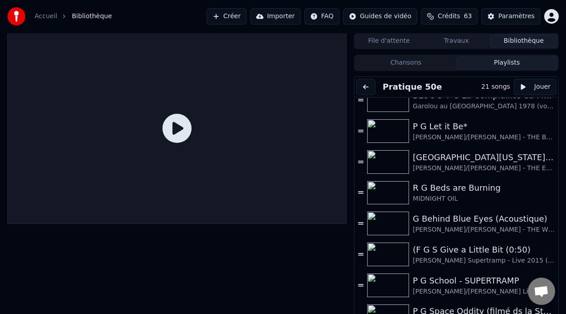
scroll to position [245, 0]
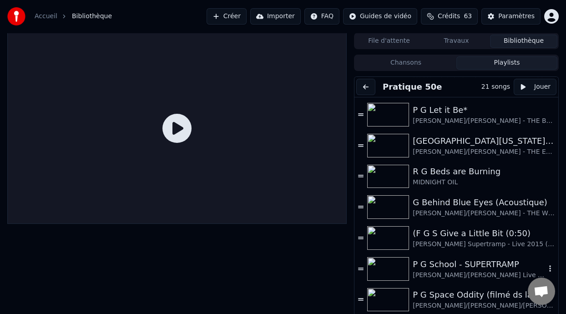
click at [454, 267] on div "P G School - SUPERTRAMP" at bounding box center [479, 264] width 133 height 13
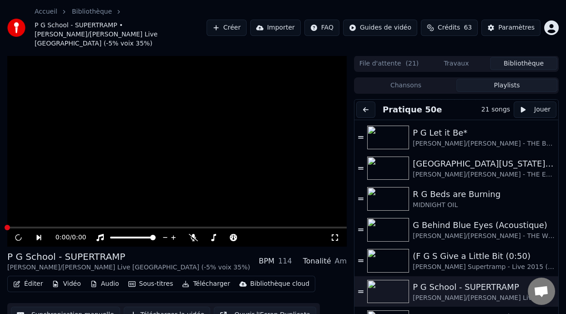
click at [70, 278] on button "Vidéo" at bounding box center [66, 284] width 36 height 13
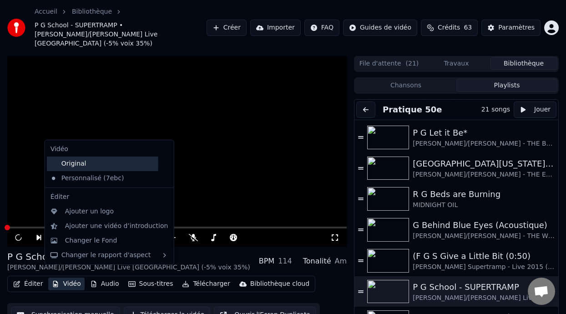
click at [88, 162] on div "Original" at bounding box center [102, 164] width 111 height 15
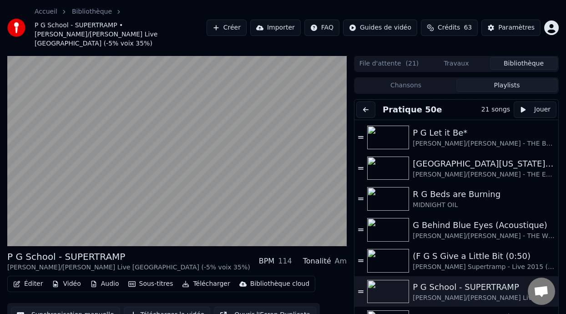
click at [149, 278] on button "Sous-titres" at bounding box center [151, 284] width 52 height 13
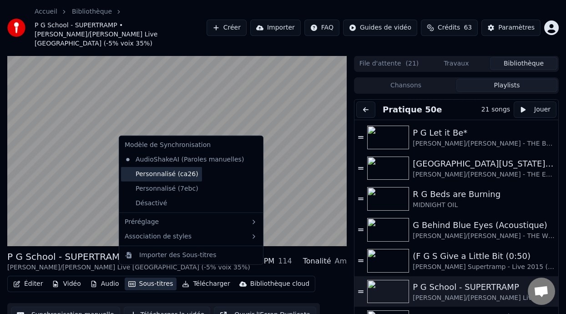
click at [187, 172] on div "Personnalisé (ca26)" at bounding box center [161, 174] width 81 height 15
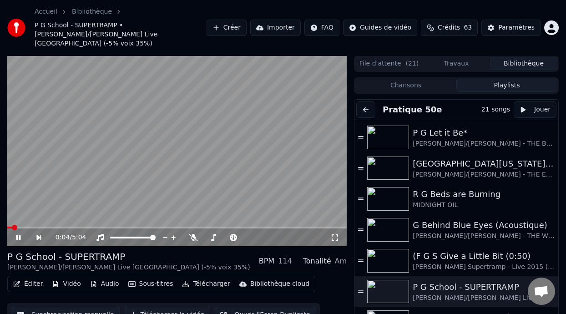
click at [12, 227] on span at bounding box center [9, 228] width 5 height 2
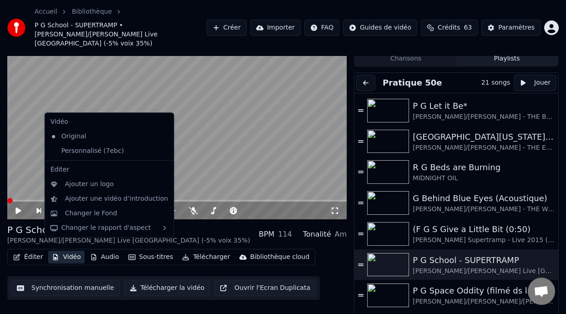
click at [75, 251] on button "Vidéo" at bounding box center [66, 257] width 36 height 13
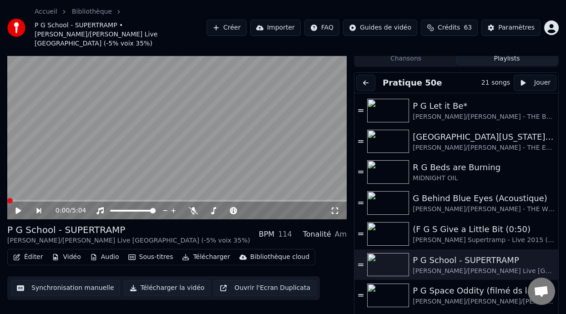
click at [110, 251] on button "Audio" at bounding box center [104, 257] width 36 height 13
click at [153, 251] on button "Sous-titres" at bounding box center [151, 257] width 52 height 13
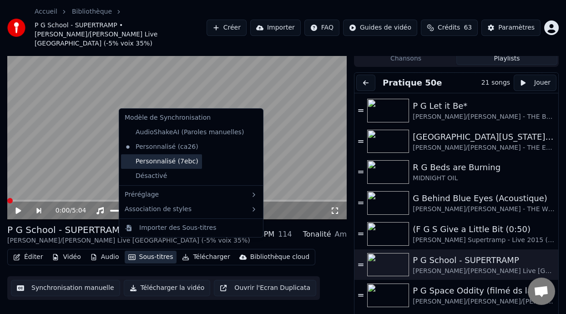
click at [180, 161] on div "Personnalisé (7ebc)" at bounding box center [161, 161] width 81 height 15
click at [159, 251] on button "Sous-titres" at bounding box center [151, 257] width 52 height 13
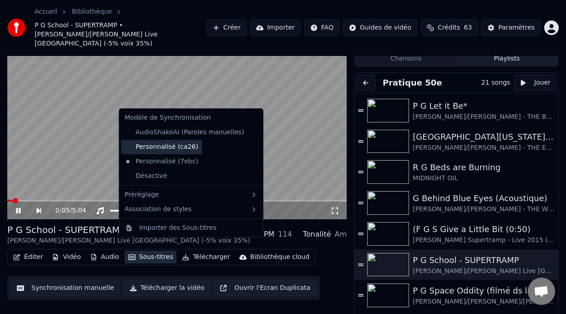
click at [191, 147] on div "Personnalisé (ca26)" at bounding box center [161, 147] width 81 height 15
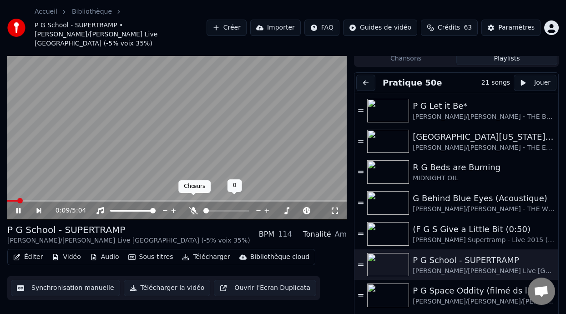
click at [193, 207] on icon at bounding box center [193, 210] width 9 height 7
click at [207, 251] on button "Télécharger" at bounding box center [205, 257] width 55 height 13
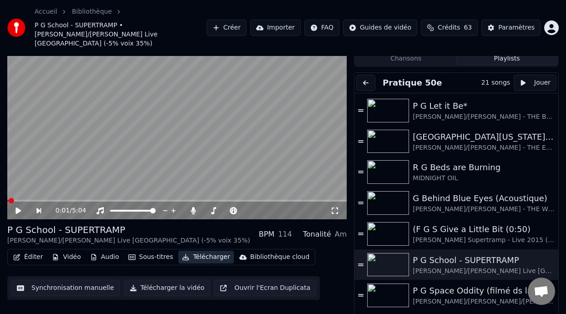
click at [207, 251] on button "Télécharger" at bounding box center [205, 257] width 55 height 13
click at [18, 207] on icon at bounding box center [25, 210] width 20 height 7
click at [264, 208] on span at bounding box center [263, 210] width 5 height 5
click at [220, 210] on span at bounding box center [211, 211] width 17 height 2
click at [219, 208] on span at bounding box center [220, 210] width 5 height 5
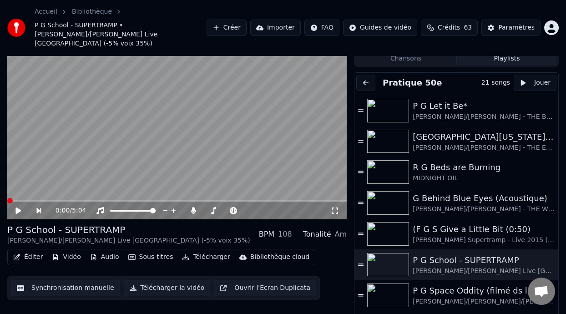
click at [174, 280] on button "Télécharger la vidéo" at bounding box center [167, 288] width 87 height 16
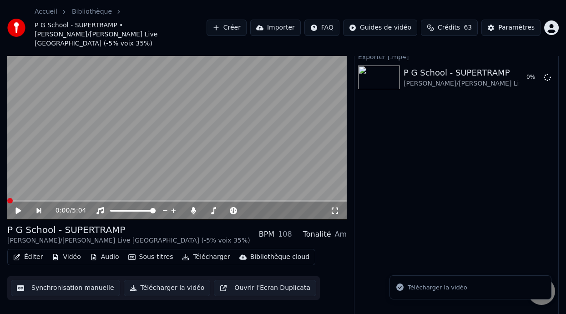
scroll to position [21, 0]
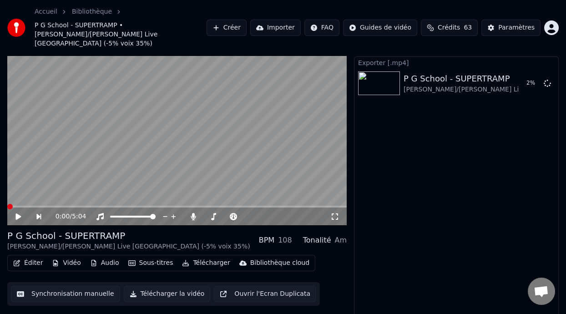
click at [248, 286] on button "Ouvrir l'Ecran Duplicata" at bounding box center [265, 294] width 102 height 16
click at [13, 206] on span at bounding box center [9, 207] width 5 height 2
click at [155, 257] on button "Sous-titres" at bounding box center [151, 263] width 52 height 13
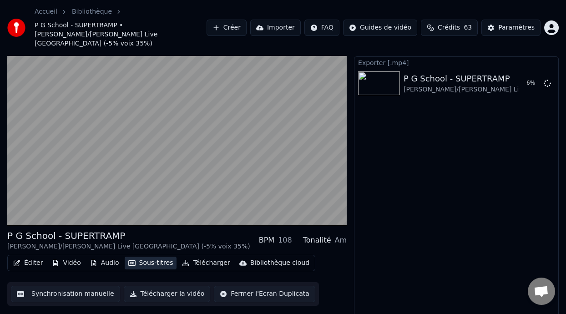
click at [156, 257] on button "Sous-titres" at bounding box center [151, 263] width 52 height 13
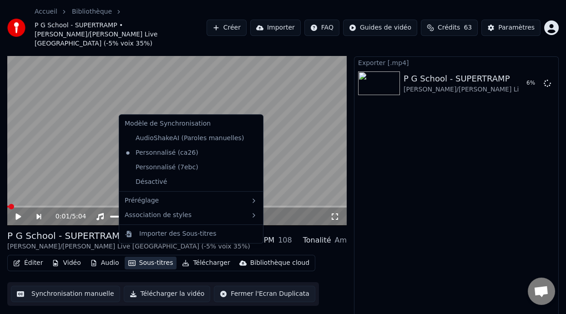
click at [154, 257] on button "Sous-titres" at bounding box center [151, 263] width 52 height 13
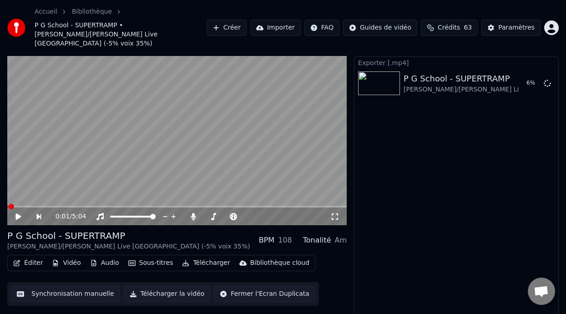
click at [154, 257] on button "Sous-titres" at bounding box center [151, 263] width 52 height 13
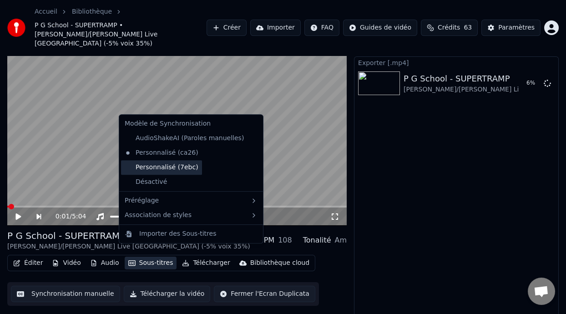
click at [187, 167] on div "Personnalisé (7ebc)" at bounding box center [161, 167] width 81 height 15
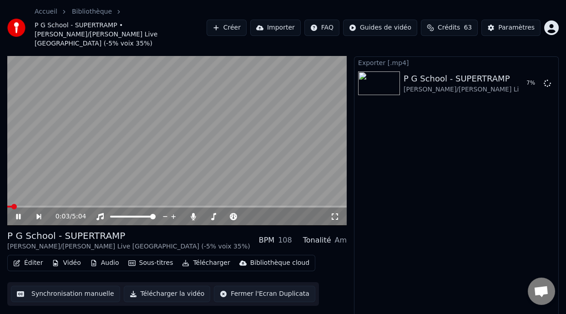
click at [153, 257] on button "Sous-titres" at bounding box center [151, 263] width 52 height 13
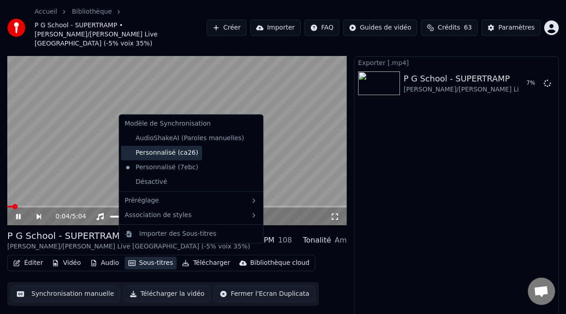
click at [188, 154] on div "Personnalisé (ca26)" at bounding box center [161, 153] width 81 height 15
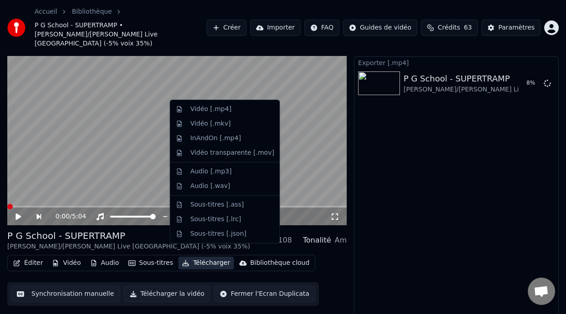
click at [19, 213] on icon at bounding box center [25, 216] width 20 height 7
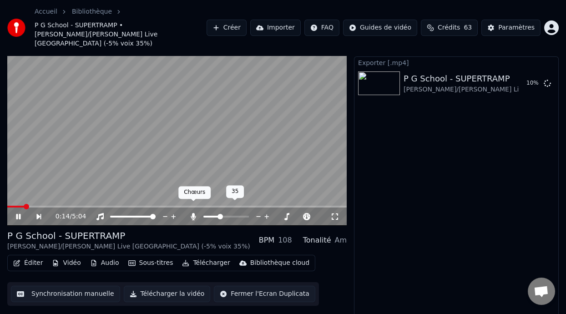
click at [192, 213] on icon at bounding box center [193, 216] width 9 height 7
click at [219, 216] on span at bounding box center [226, 217] width 46 height 2
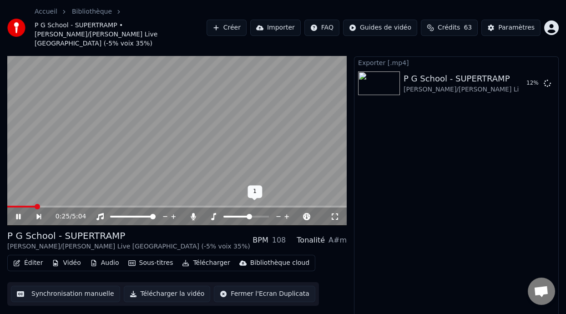
click at [248, 214] on span at bounding box center [249, 216] width 5 height 5
click at [233, 213] on icon at bounding box center [233, 216] width 9 height 7
click at [261, 214] on span at bounding box center [261, 216] width 5 height 5
click at [231, 237] on div "P G School - [PERSON_NAME]/[PERSON_NAME] Live [GEOGRAPHIC_DATA] (-5% voix 35%) …" at bounding box center [177, 240] width 340 height 22
click at [11, 206] on span at bounding box center [30, 207] width 46 height 2
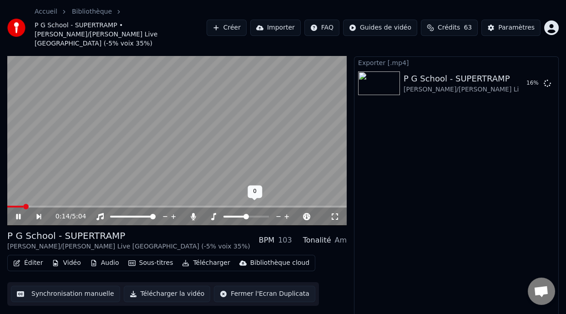
click at [245, 214] on span at bounding box center [245, 216] width 5 height 5
click at [11, 206] on span at bounding box center [9, 207] width 5 height 2
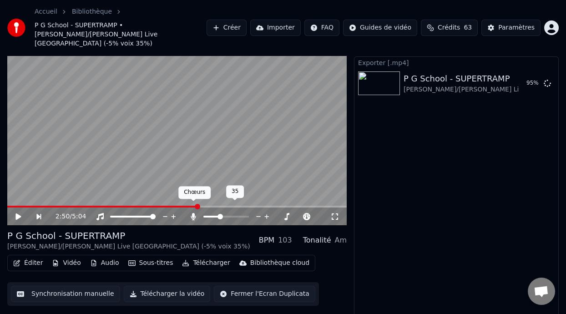
click at [192, 203] on span at bounding box center [193, 201] width 5 height 5
click at [194, 213] on icon at bounding box center [193, 216] width 5 height 7
click at [526, 75] on button "Afficher" at bounding box center [520, 83] width 40 height 16
click at [193, 213] on icon at bounding box center [193, 216] width 9 height 7
click at [126, 196] on video at bounding box center [177, 130] width 340 height 191
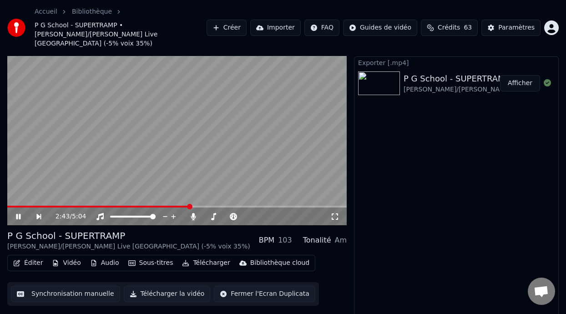
click at [127, 206] on span at bounding box center [98, 207] width 182 height 2
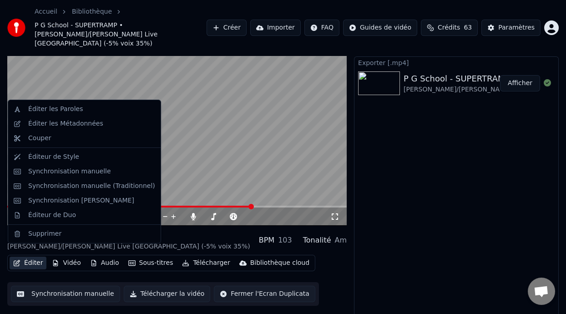
click at [37, 257] on button "Éditer" at bounding box center [28, 263] width 37 height 13
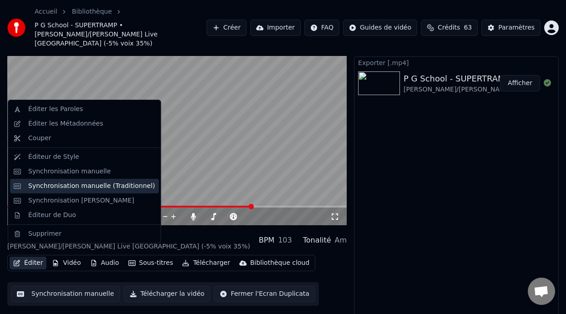
click at [99, 184] on div "Synchronisation manuelle (Traditionnel)" at bounding box center [91, 186] width 127 height 9
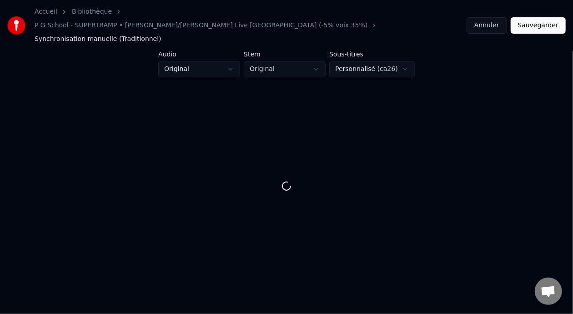
click at [492, 19] on button "Annuler" at bounding box center [487, 25] width 40 height 16
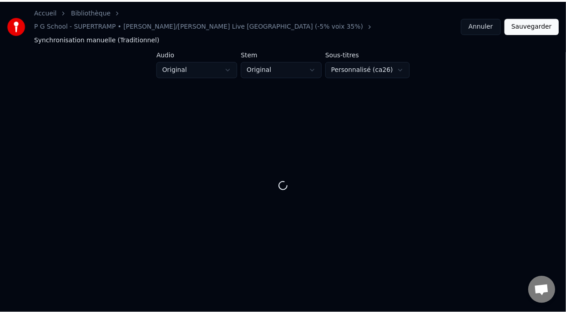
scroll to position [7, 0]
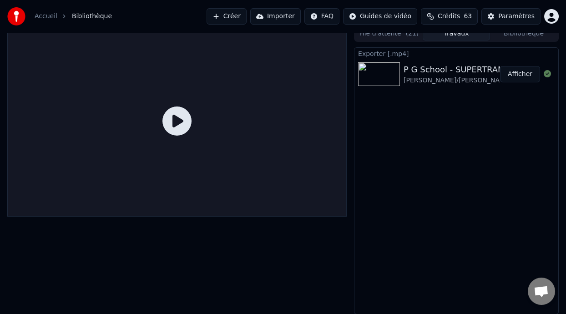
click at [524, 37] on button "Bibliothèque" at bounding box center [523, 33] width 67 height 13
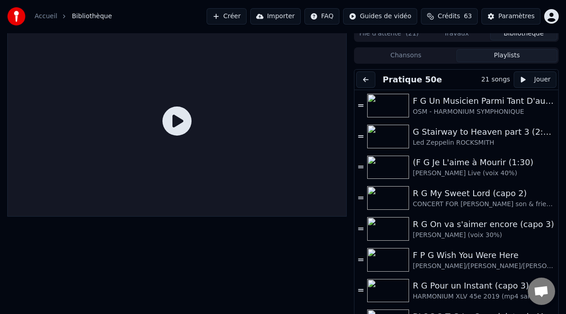
click at [510, 55] on button "Playlists" at bounding box center [506, 55] width 101 height 13
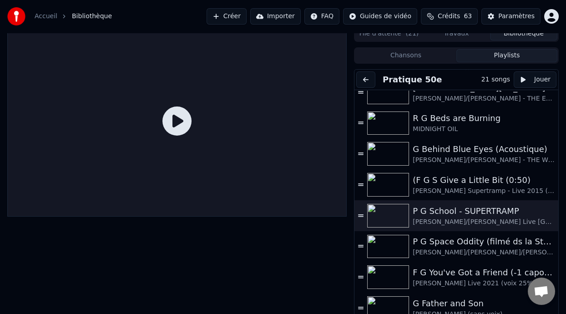
scroll to position [298, 0]
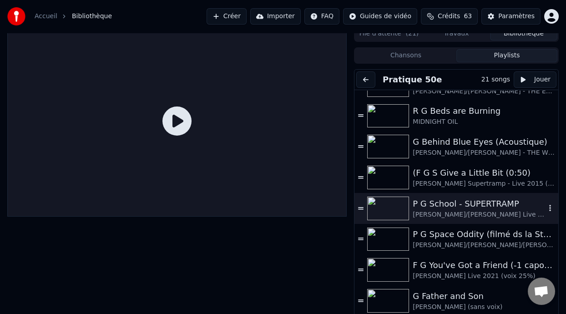
click at [464, 206] on div "P G School - SUPERTRAMP" at bounding box center [479, 204] width 133 height 13
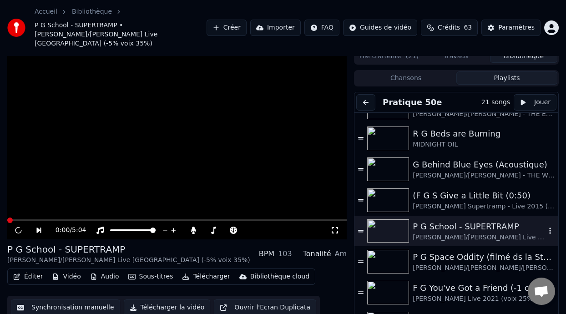
scroll to position [20, 0]
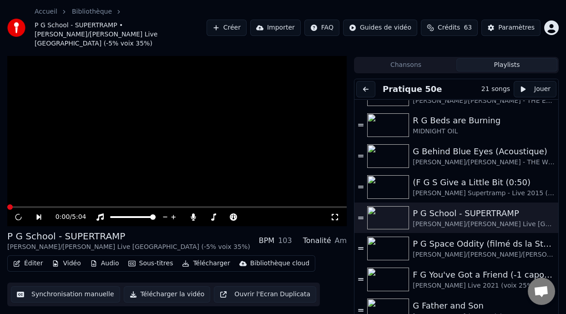
click at [35, 257] on button "Éditer" at bounding box center [28, 263] width 37 height 13
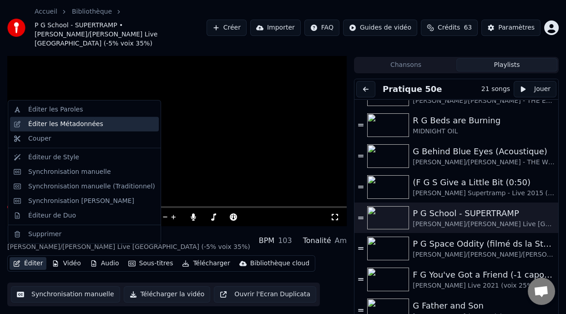
click at [100, 123] on div "Éditer les Métadonnées" at bounding box center [91, 124] width 127 height 9
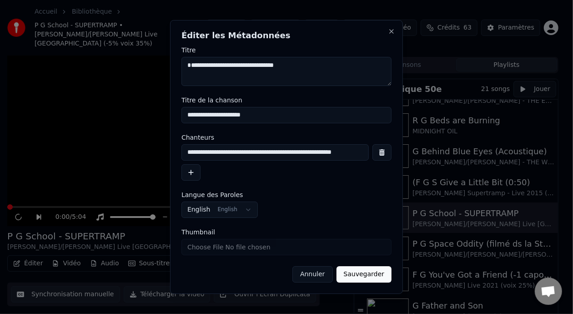
click at [365, 274] on button "Sauvegarder" at bounding box center [364, 274] width 55 height 16
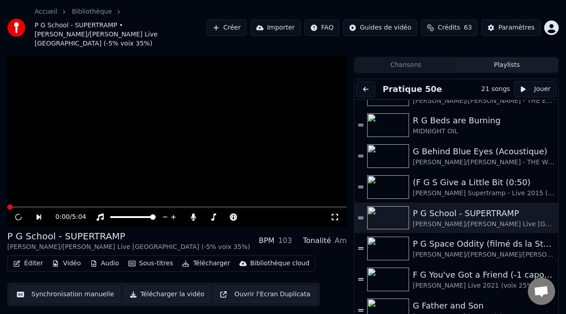
click at [18, 212] on icon at bounding box center [19, 217] width 10 height 10
click at [101, 213] on icon at bounding box center [99, 216] width 7 height 7
click at [101, 213] on icon at bounding box center [100, 216] width 9 height 7
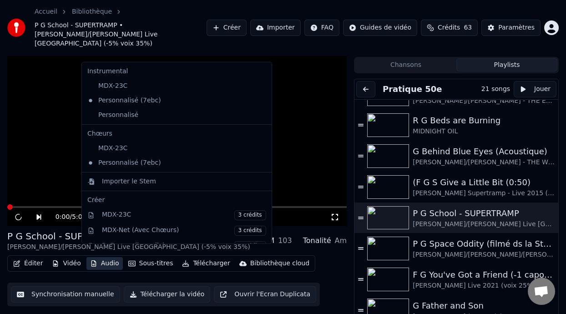
click at [107, 257] on button "Audio" at bounding box center [104, 263] width 36 height 13
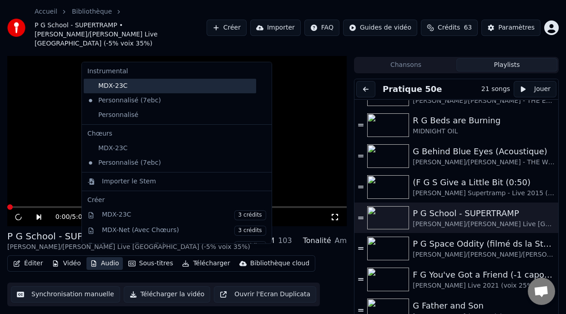
click at [150, 85] on div "MDX-23C" at bounding box center [170, 86] width 172 height 15
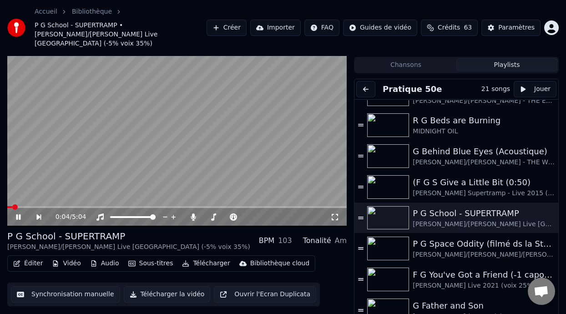
click at [101, 257] on button "Audio" at bounding box center [104, 263] width 36 height 13
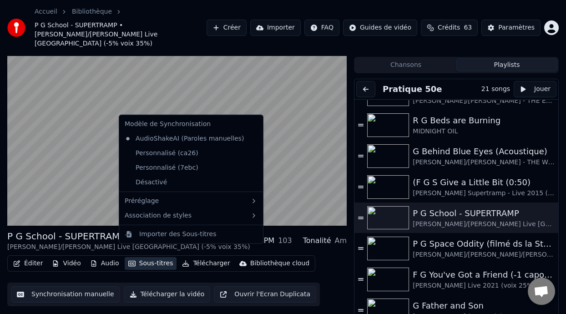
click at [146, 257] on button "Sous-titres" at bounding box center [151, 263] width 52 height 13
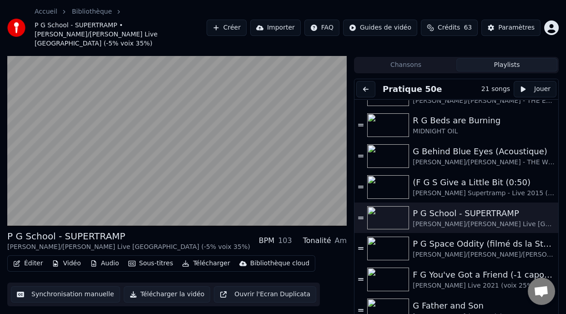
click at [146, 257] on button "Sous-titres" at bounding box center [151, 263] width 52 height 13
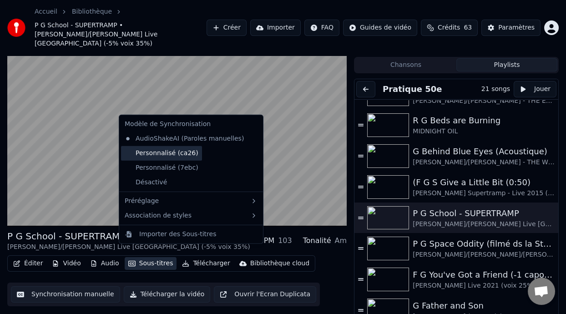
click at [177, 154] on div "Personnalisé (ca26)" at bounding box center [161, 153] width 81 height 15
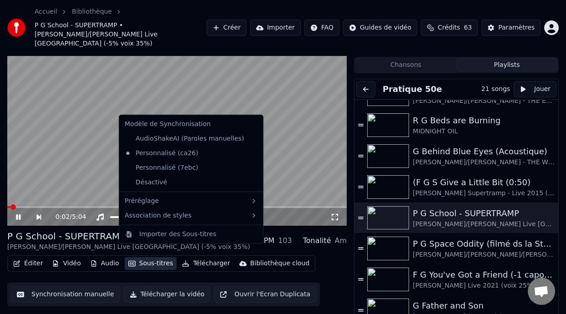
click at [145, 257] on button "Sous-titres" at bounding box center [151, 263] width 52 height 13
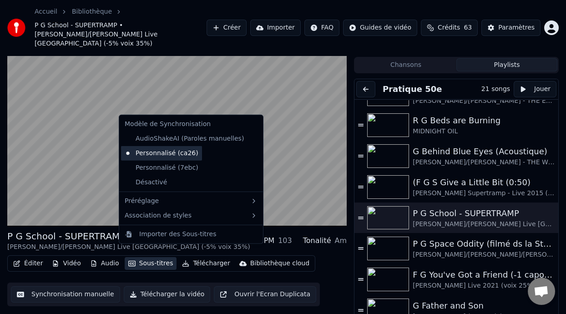
click at [181, 152] on div "Personnalisé (ca26)" at bounding box center [161, 153] width 81 height 15
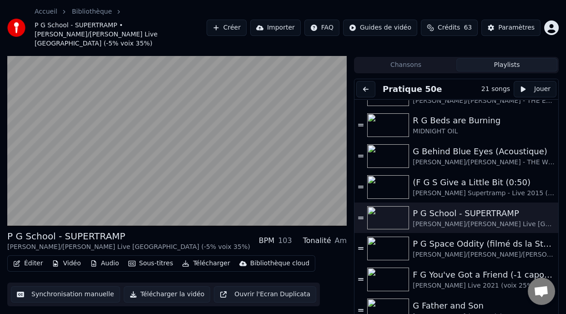
click at [142, 257] on button "Sous-titres" at bounding box center [151, 263] width 52 height 13
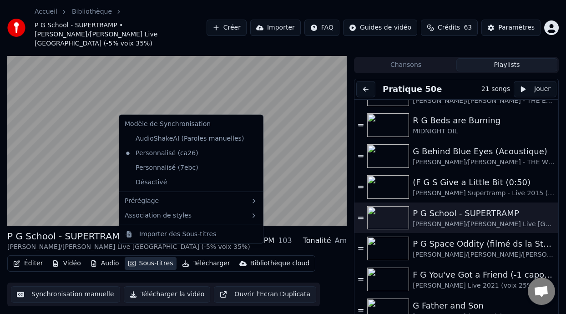
click at [142, 257] on button "Sous-titres" at bounding box center [151, 263] width 52 height 13
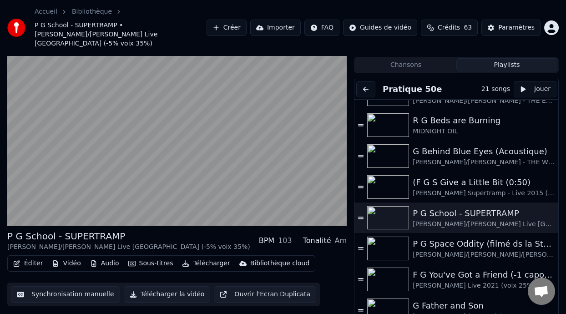
click at [35, 257] on button "Éditer" at bounding box center [28, 263] width 37 height 13
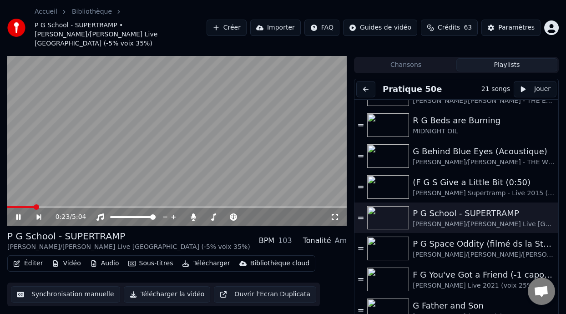
click at [25, 169] on video at bounding box center [177, 130] width 340 height 191
click at [11, 206] on span at bounding box center [20, 207] width 27 height 2
click at [34, 257] on button "Éditer" at bounding box center [28, 263] width 37 height 13
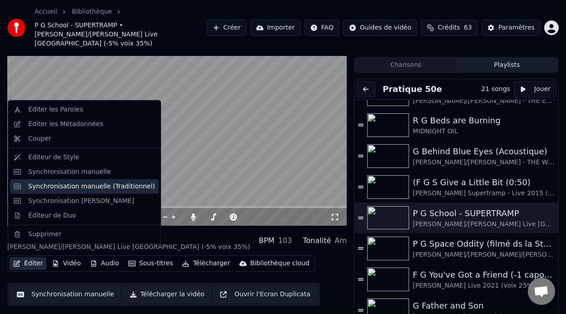
click at [92, 188] on div "Synchronisation manuelle (Traditionnel)" at bounding box center [91, 186] width 127 height 9
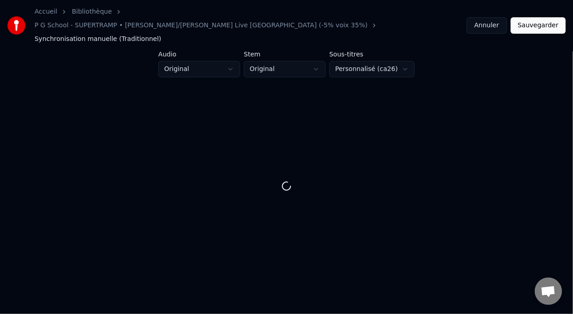
click at [392, 55] on html "Accueil Bibliothèque P G School - SUPERTRAMP • [PERSON_NAME]/[PERSON_NAME] Live…" at bounding box center [286, 147] width 573 height 295
click at [399, 53] on html "Accueil Bibliothèque P G School - SUPERTRAMP • [PERSON_NAME]/[PERSON_NAME] Live…" at bounding box center [286, 147] width 573 height 295
click at [400, 53] on html "Accueil Bibliothèque P G School - SUPERTRAMP • [PERSON_NAME]/[PERSON_NAME] Live…" at bounding box center [286, 147] width 573 height 295
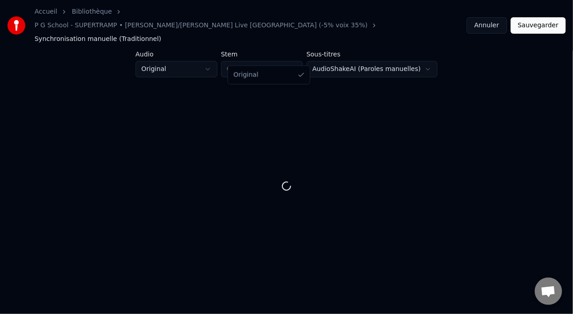
click at [290, 58] on html "Accueil Bibliothèque P G School - SUPERTRAMP • [PERSON_NAME]/[PERSON_NAME] Live…" at bounding box center [286, 147] width 573 height 295
click at [210, 51] on html "Accueil Bibliothèque P G School - SUPERTRAMP • [PERSON_NAME]/[PERSON_NAME] Live…" at bounding box center [286, 147] width 573 height 295
click at [209, 51] on html "Accueil Bibliothèque P G School - SUPERTRAMP • [PERSON_NAME]/[PERSON_NAME] Live…" at bounding box center [286, 147] width 573 height 295
click at [210, 52] on html "Accueil Bibliothèque P G School - SUPERTRAMP • [PERSON_NAME]/[PERSON_NAME] Live…" at bounding box center [286, 147] width 573 height 295
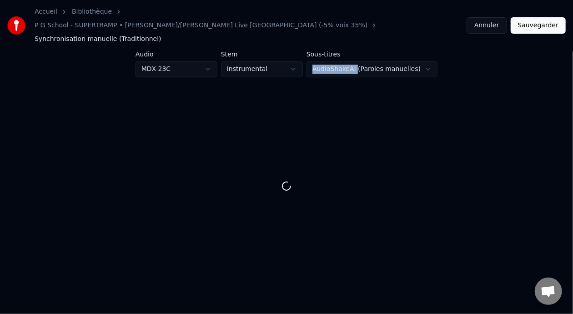
click at [490, 19] on button "Annuler" at bounding box center [487, 25] width 40 height 16
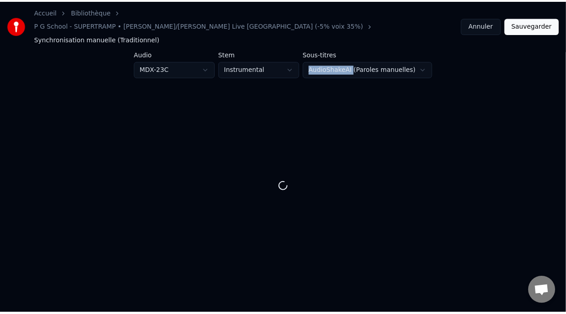
scroll to position [16, 0]
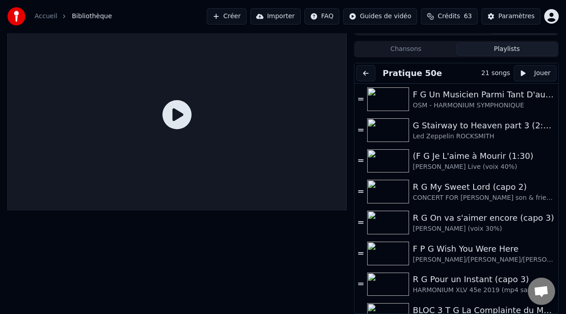
click at [513, 47] on button "Playlists" at bounding box center [506, 49] width 101 height 13
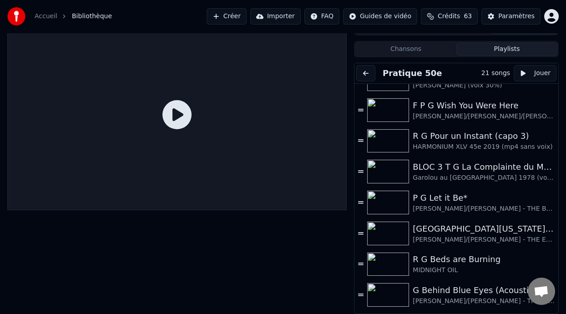
scroll to position [0, 0]
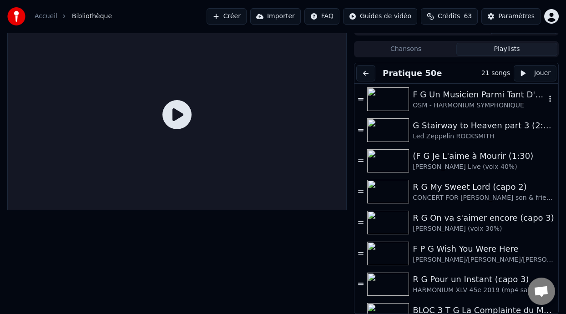
click at [476, 93] on div "F G Un Musicien Parmi Tant D'autres (-5% choeurs 40%)" at bounding box center [479, 94] width 133 height 13
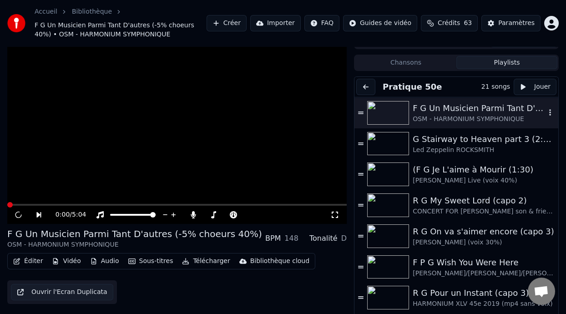
scroll to position [27, 0]
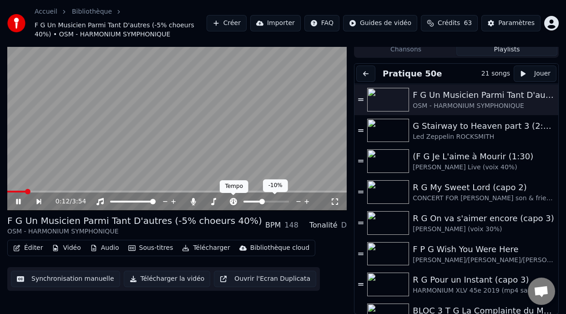
click at [233, 200] on icon at bounding box center [233, 201] width 9 height 7
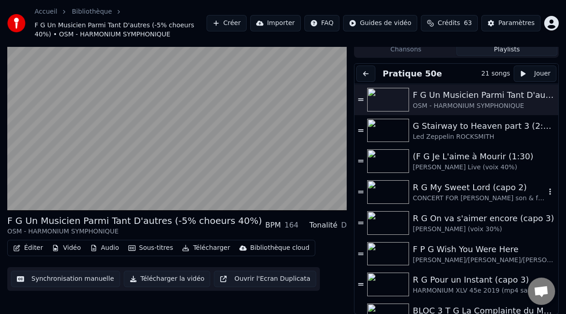
click at [461, 187] on div "R G My Sweet Lord (capo 2)" at bounding box center [479, 187] width 133 height 13
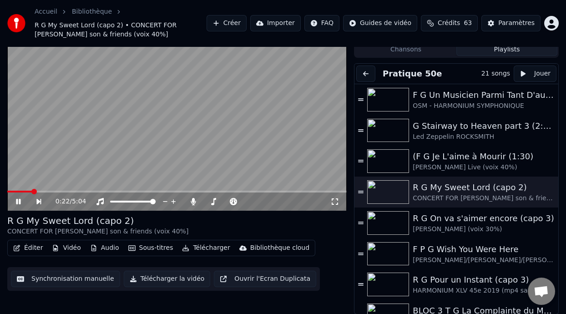
click at [19, 198] on icon at bounding box center [25, 201] width 20 height 7
